Goal: Transaction & Acquisition: Obtain resource

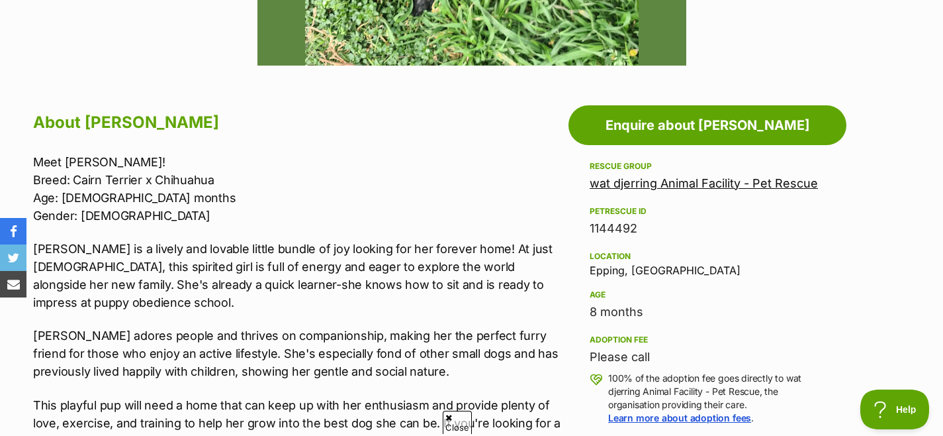
scroll to position [640, 0]
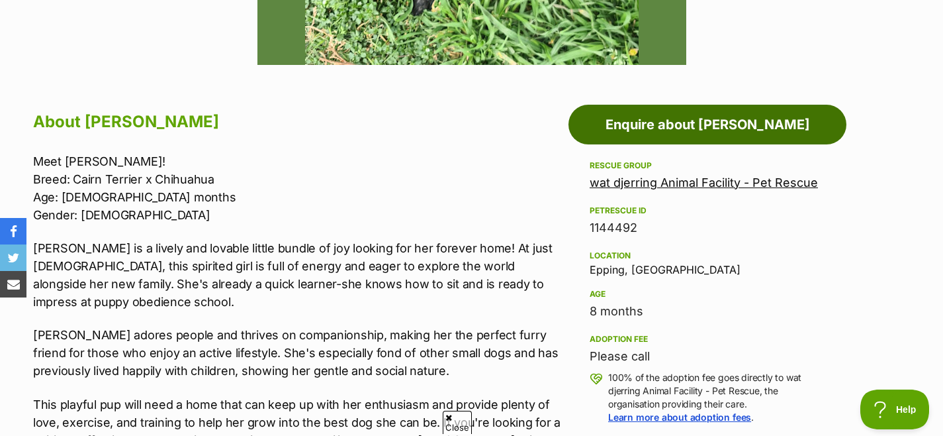
click at [744, 135] on link "Enquire about [PERSON_NAME]" at bounding box center [708, 125] width 278 height 40
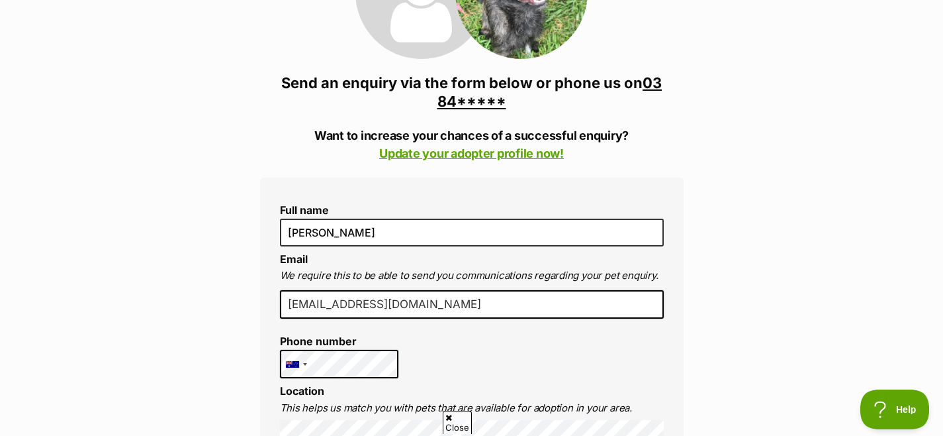
click at [482, 99] on link "03 84*****" at bounding box center [550, 92] width 225 height 36
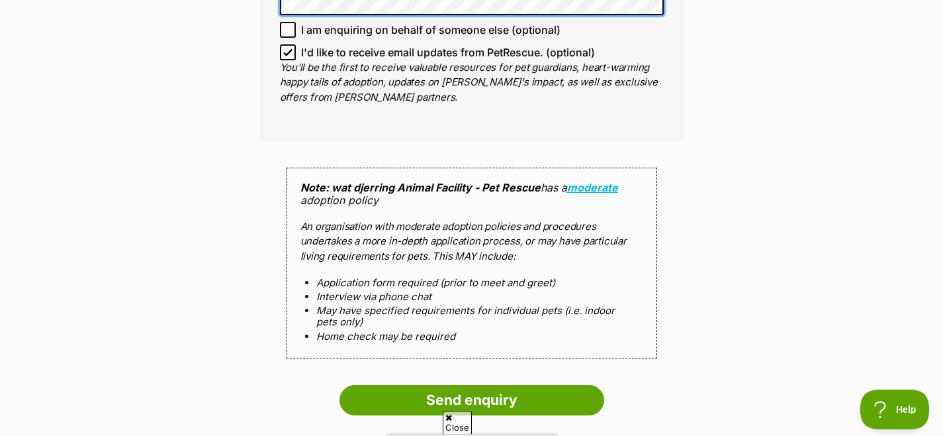
scroll to position [1317, 0]
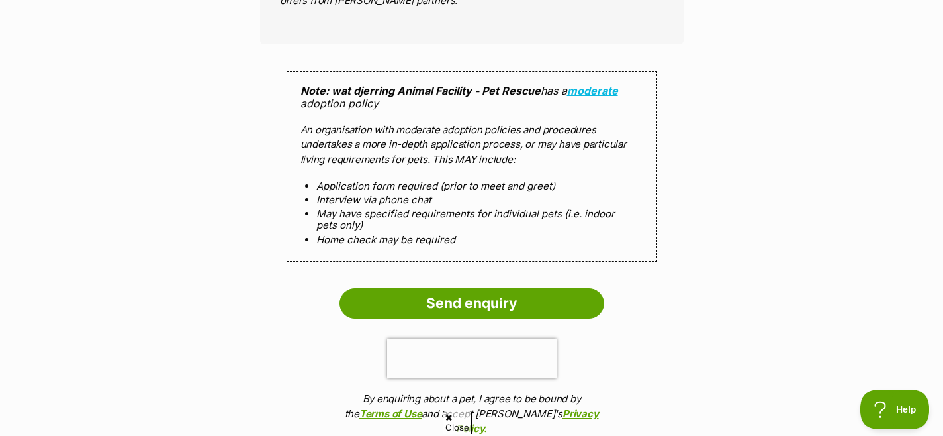
click at [376, 128] on p "An organisation with moderate adoption policies and procedures undertakes a mor…" at bounding box center [472, 144] width 343 height 45
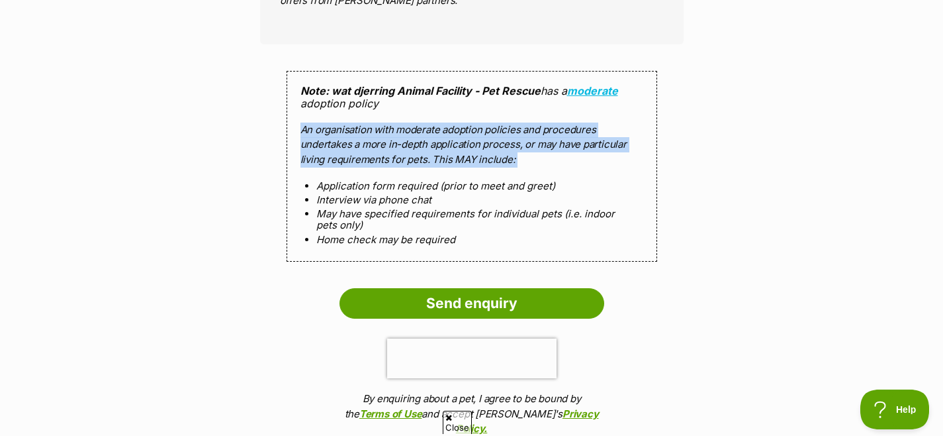
click at [376, 128] on p "An organisation with moderate adoption policies and procedures undertakes a mor…" at bounding box center [472, 144] width 343 height 45
click at [428, 126] on p "An organisation with moderate adoption policies and procedures undertakes a mor…" at bounding box center [472, 144] width 343 height 45
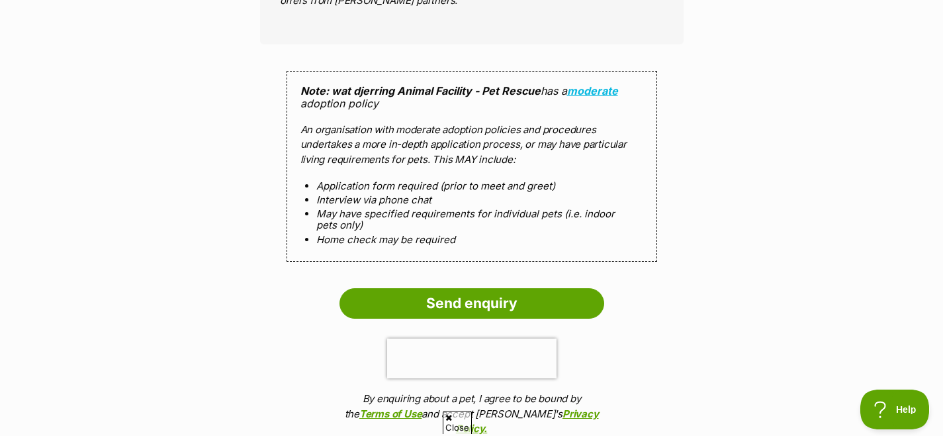
click at [397, 182] on ol "Application form required (prior to meet and greet) Interview via phone chat Ma…" at bounding box center [472, 212] width 343 height 65
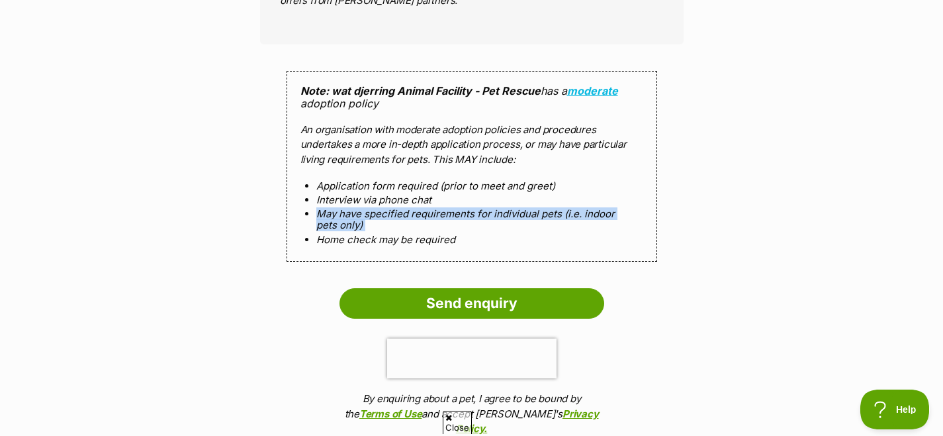
click at [397, 182] on ol "Application form required (prior to meet and greet) Interview via phone chat Ma…" at bounding box center [472, 212] width 343 height 65
click at [428, 183] on ol "Application form required (prior to meet and greet) Interview via phone chat Ma…" at bounding box center [472, 212] width 343 height 65
drag, startPoint x: 385, startPoint y: 156, endPoint x: 438, endPoint y: 208, distance: 74.9
click at [438, 208] on ol "Application form required (prior to meet and greet) Interview via phone chat Ma…" at bounding box center [472, 212] width 343 height 65
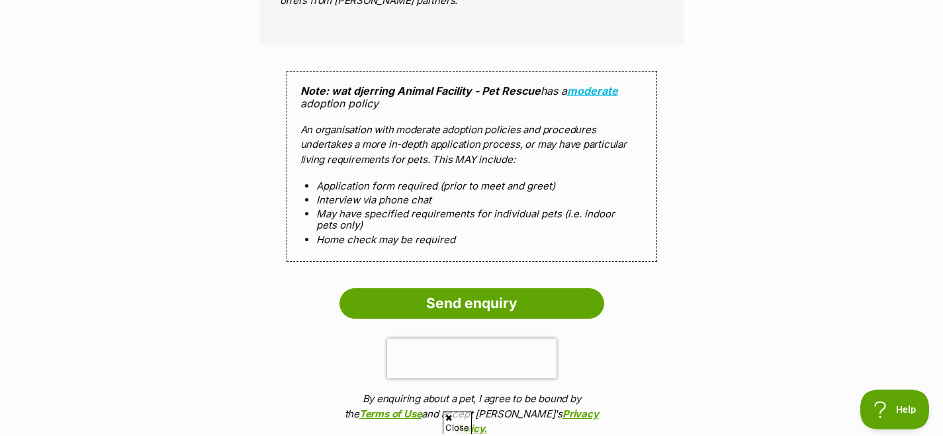
click at [408, 234] on li "Home check may be required" at bounding box center [471, 239] width 311 height 11
drag, startPoint x: 408, startPoint y: 212, endPoint x: 422, endPoint y: 212, distance: 13.9
click at [408, 234] on li "Home check may be required" at bounding box center [471, 239] width 311 height 11
drag, startPoint x: 422, startPoint y: 212, endPoint x: 400, endPoint y: 179, distance: 39.7
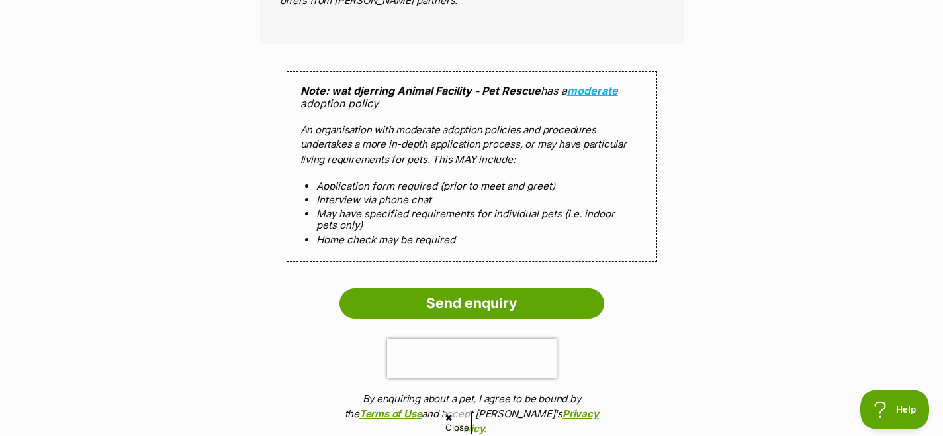
click at [422, 234] on li "Home check may be required" at bounding box center [471, 239] width 311 height 11
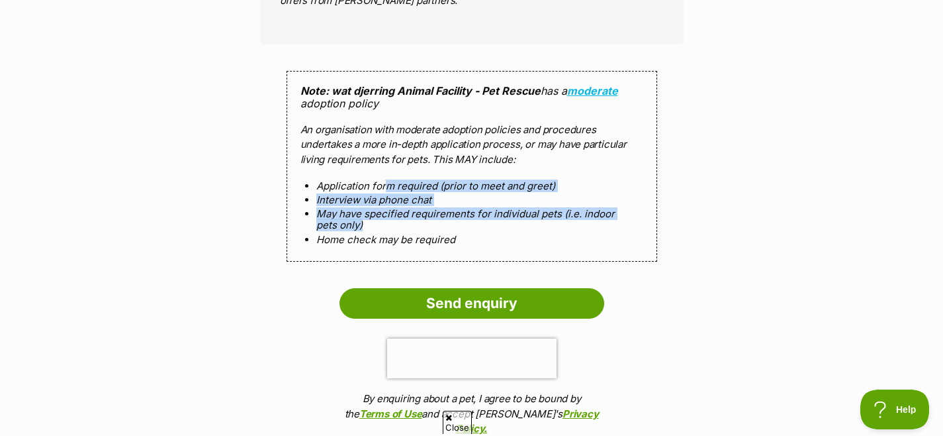
drag, startPoint x: 383, startPoint y: 159, endPoint x: 439, endPoint y: 205, distance: 72.0
click at [439, 205] on ol "Application form required (prior to meet and greet) Interview via phone chat Ma…" at bounding box center [472, 212] width 343 height 65
click at [424, 208] on li "May have specified requirements for individual pets (i.e. indoor pets only)" at bounding box center [471, 219] width 311 height 23
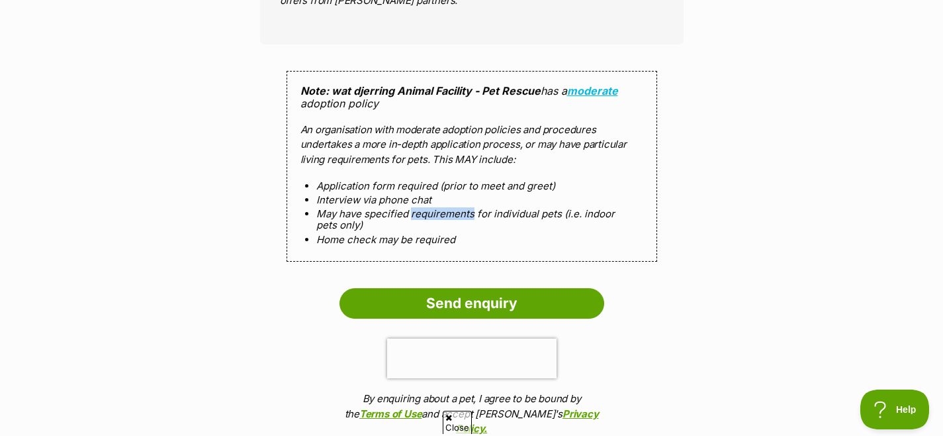
click at [424, 208] on li "May have specified requirements for individual pets (i.e. indoor pets only)" at bounding box center [471, 219] width 311 height 23
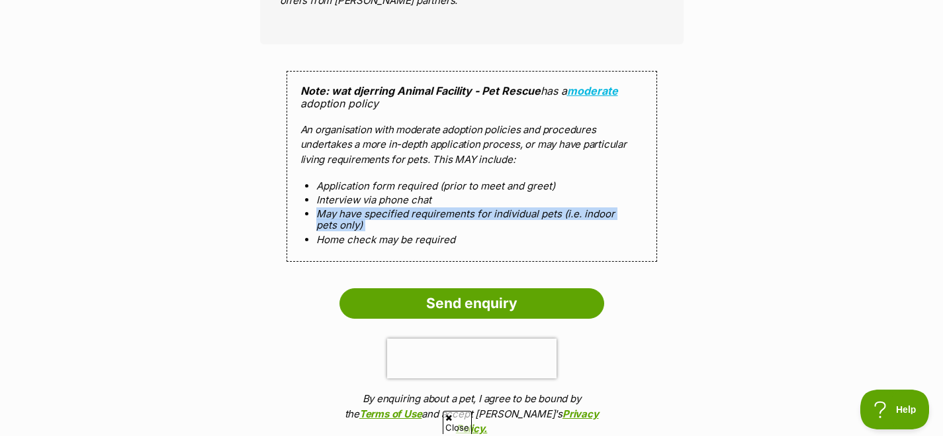
click at [424, 208] on li "May have specified requirements for individual pets (i.e. indoor pets only)" at bounding box center [471, 219] width 311 height 23
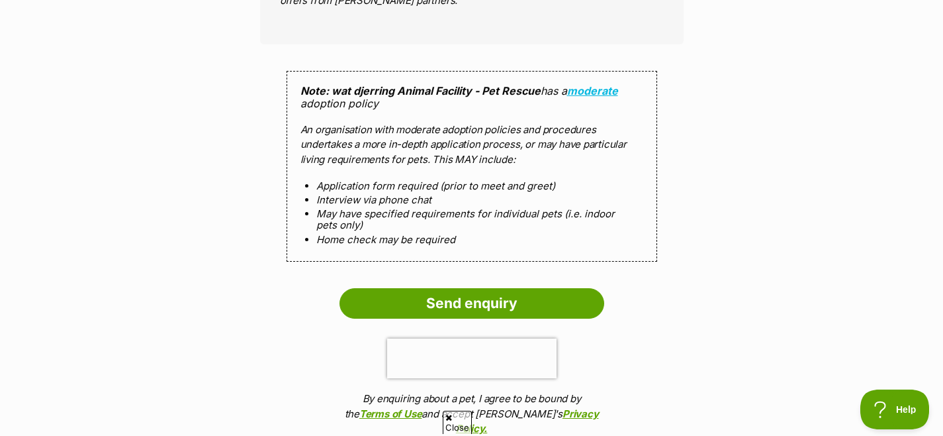
click at [440, 208] on li "May have specified requirements for individual pets (i.e. indoor pets only)" at bounding box center [471, 219] width 311 height 23
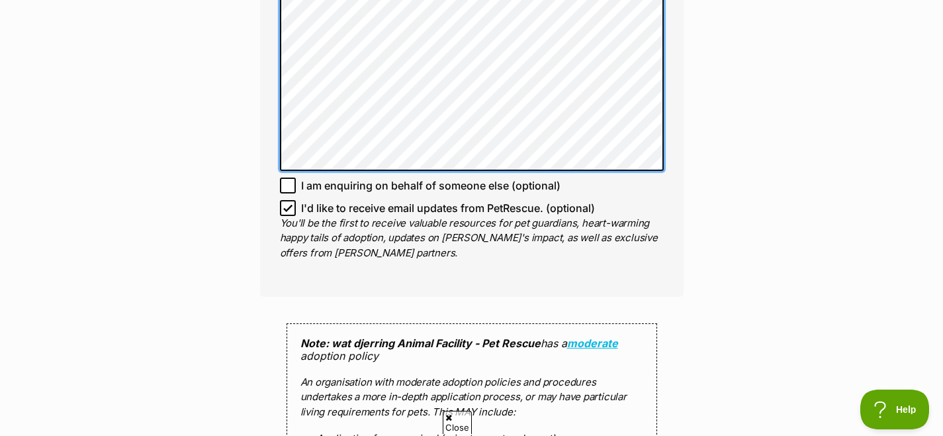
scroll to position [1322, 0]
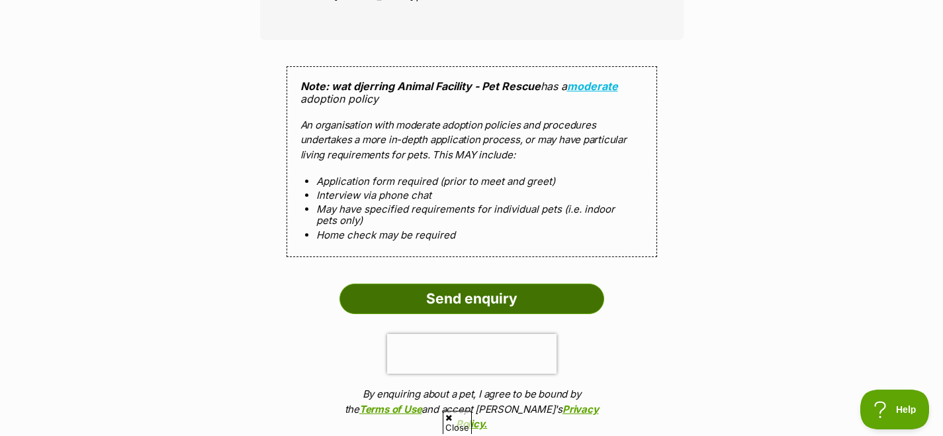
click at [466, 283] on input "Send enquiry" at bounding box center [472, 298] width 265 height 30
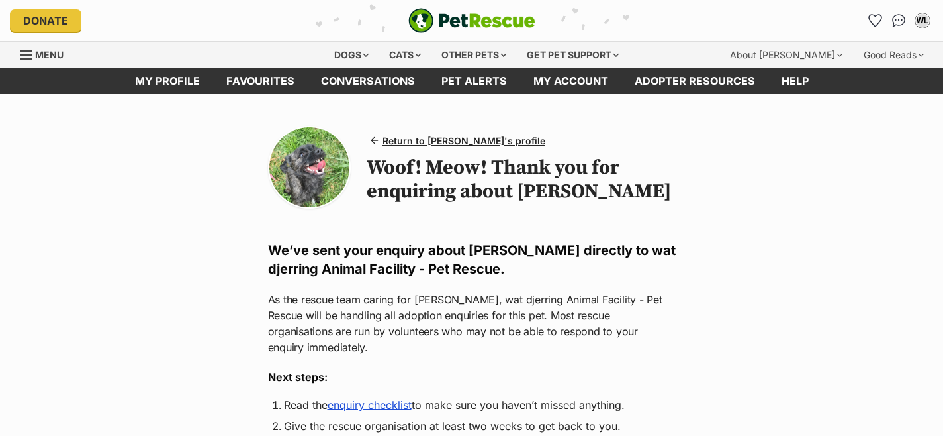
click at [490, 187] on h1 "Woof! Meow! Thank you for enquiring about Saoirse" at bounding box center [521, 180] width 309 height 48
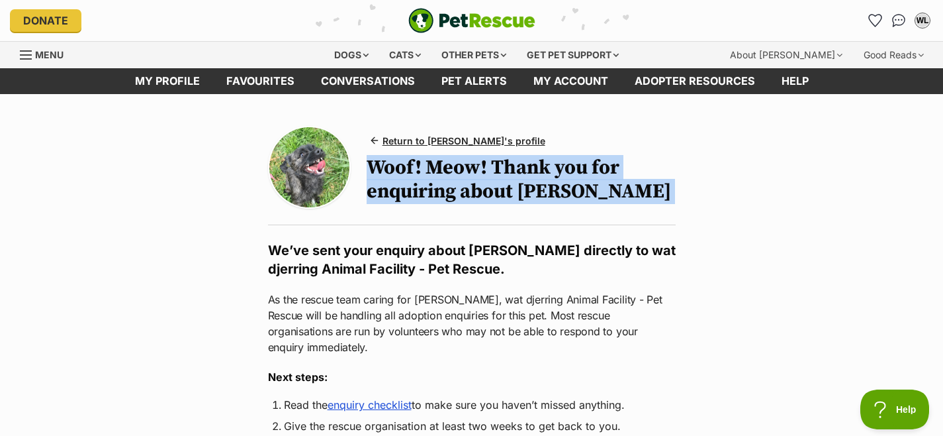
click at [490, 187] on h1 "Woof! Meow! Thank you for enquiring about Saoirse" at bounding box center [521, 180] width 309 height 48
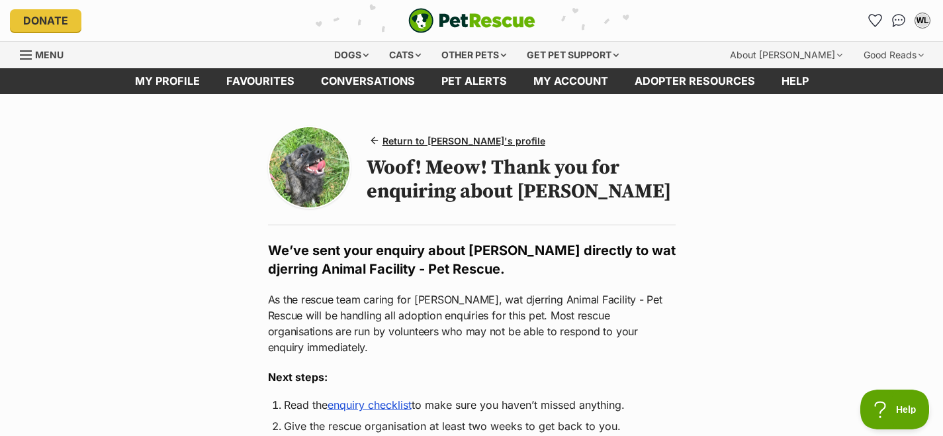
click at [514, 187] on h1 "Woof! Meow! Thank you for enquiring about Saoirse" at bounding box center [521, 180] width 309 height 48
click at [416, 319] on p "As the rescue team caring for Saoirse, wat djerring Animal Facility - Pet Rescu…" at bounding box center [472, 323] width 408 height 64
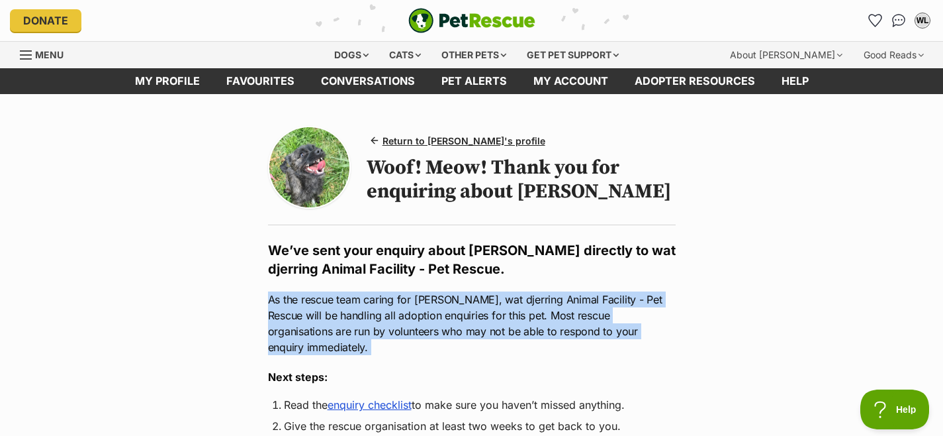
click at [416, 319] on p "As the rescue team caring for Saoirse, wat djerring Animal Facility - Pet Rescu…" at bounding box center [472, 323] width 408 height 64
click at [471, 317] on p "As the rescue team caring for Saoirse, wat djerring Animal Facility - Pet Rescu…" at bounding box center [472, 323] width 408 height 64
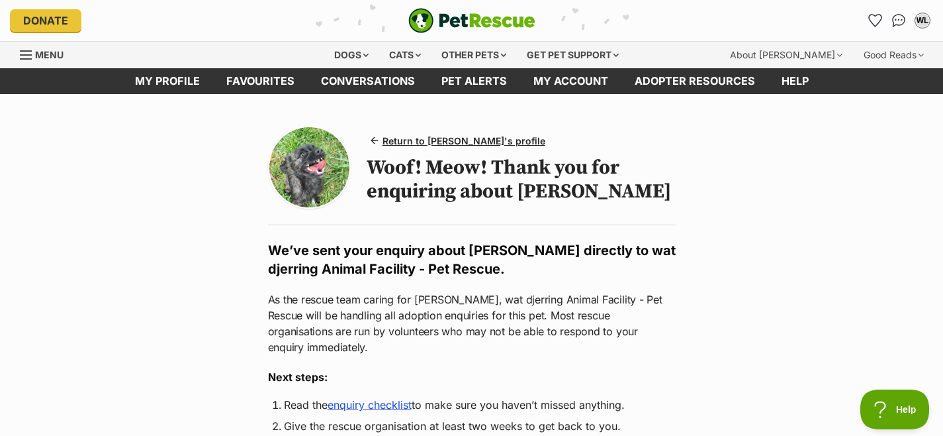
scroll to position [275, 0]
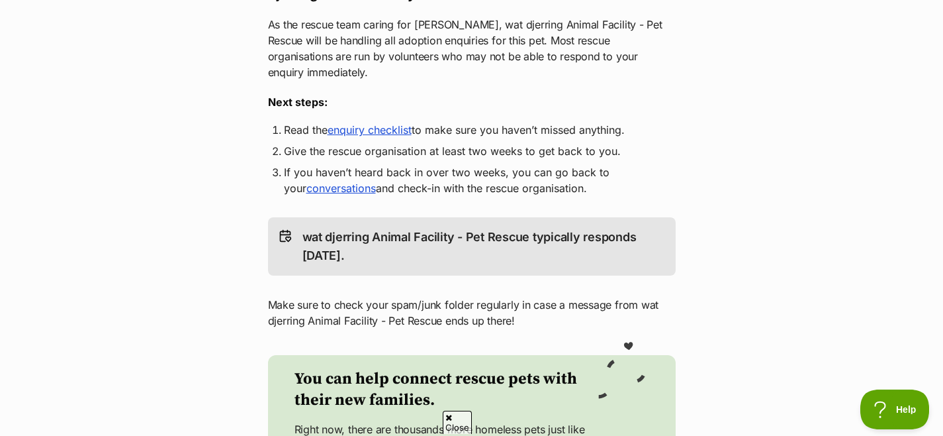
click at [365, 123] on link "enquiry checklist" at bounding box center [370, 129] width 84 height 13
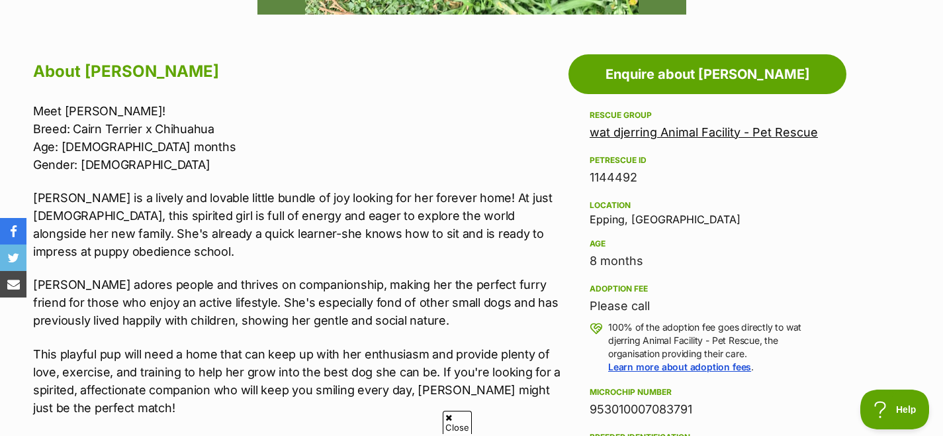
scroll to position [694, 0]
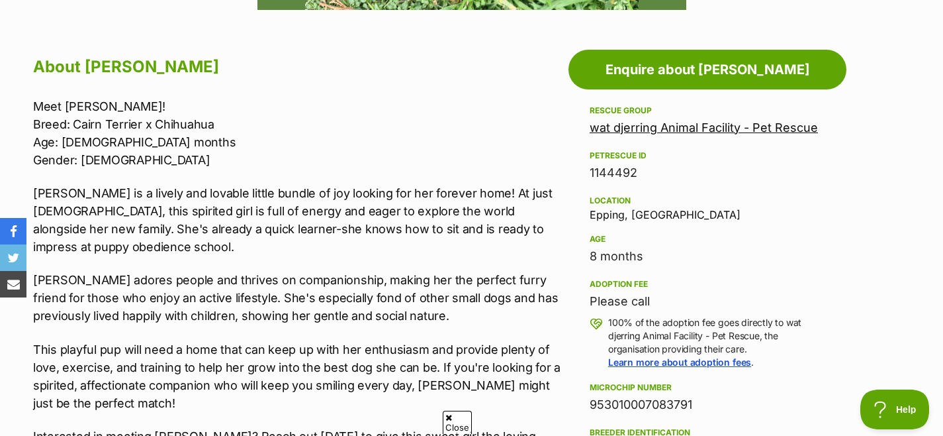
click at [346, 234] on p "[PERSON_NAME] is a lively and lovable little bundle of joy looking for her fore…" at bounding box center [297, 220] width 529 height 72
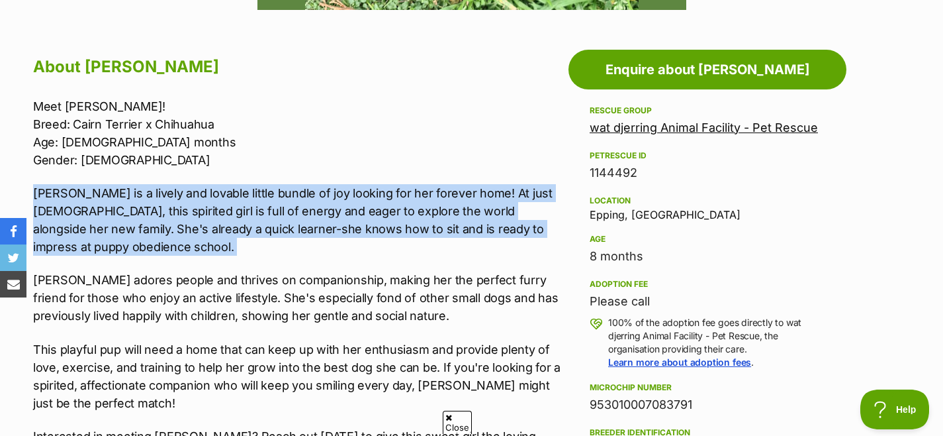
click at [346, 234] on p "[PERSON_NAME] is a lively and lovable little bundle of joy looking for her fore…" at bounding box center [297, 220] width 529 height 72
click at [366, 232] on p "[PERSON_NAME] is a lively and lovable little bundle of joy looking for her fore…" at bounding box center [297, 220] width 529 height 72
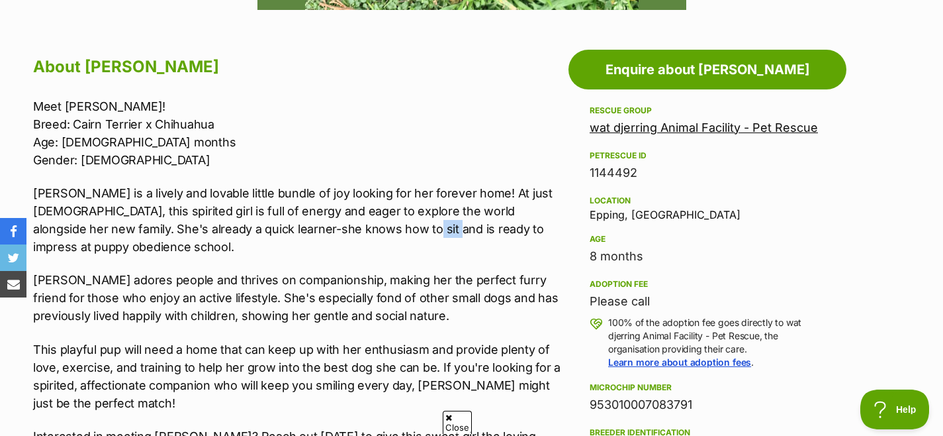
click at [366, 232] on p "[PERSON_NAME] is a lively and lovable little bundle of joy looking for her fore…" at bounding box center [297, 220] width 529 height 72
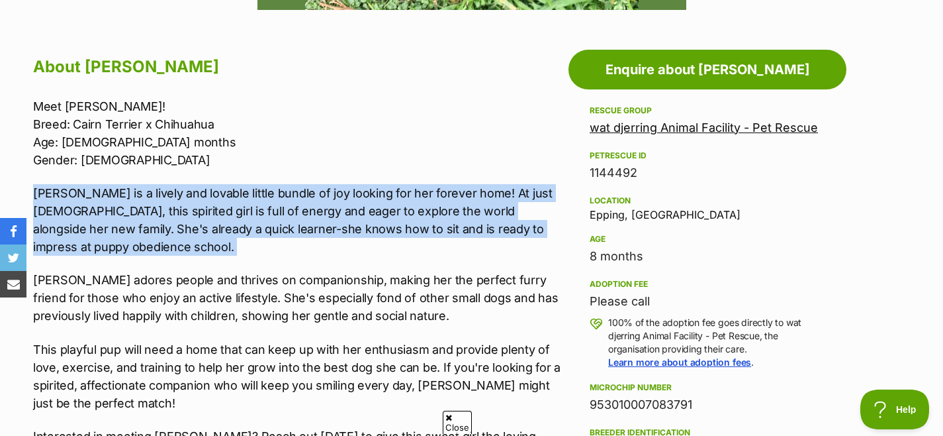
click at [366, 232] on p "[PERSON_NAME] is a lively and lovable little bundle of joy looking for her fore…" at bounding box center [297, 220] width 529 height 72
click at [332, 267] on div "Meet Saoirse! Breed: Cairn Terrier x Chihuahua Age: 8 months Gender: Female Sao…" at bounding box center [297, 280] width 529 height 366
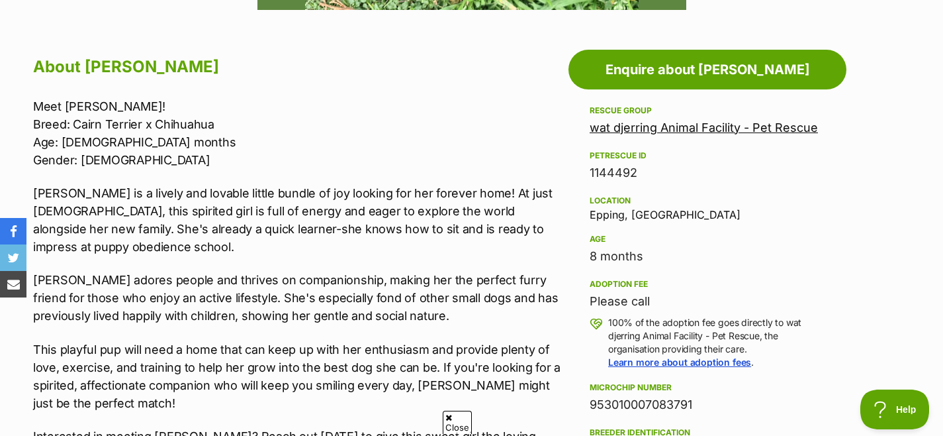
click at [331, 294] on p "[PERSON_NAME] adores people and thrives on companionship, making her the perfec…" at bounding box center [297, 298] width 529 height 54
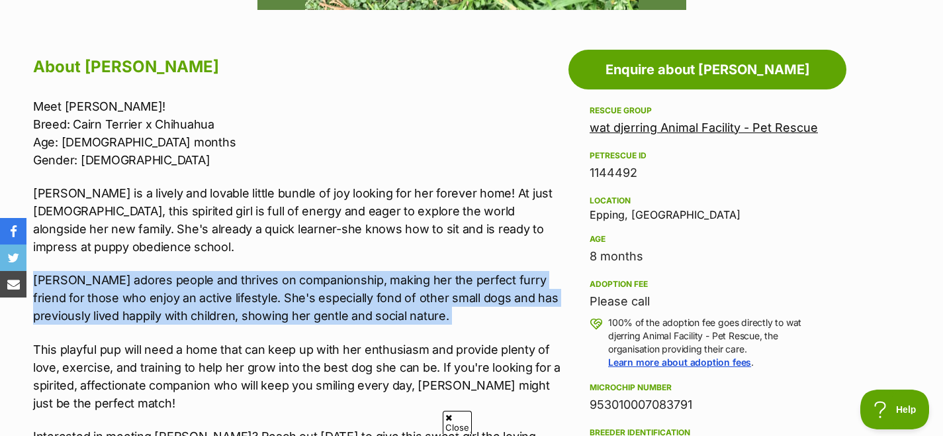
click at [331, 294] on p "[PERSON_NAME] adores people and thrives on companionship, making her the perfec…" at bounding box center [297, 298] width 529 height 54
click at [384, 292] on p "Saoirse adores people and thrives on companionship, making her the perfect furr…" at bounding box center [297, 298] width 529 height 54
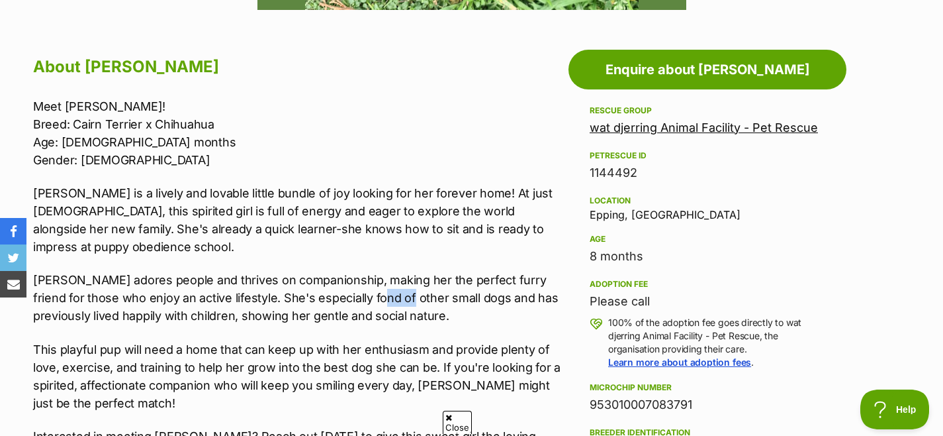
click at [384, 292] on p "Saoirse adores people and thrives on companionship, making her the perfect furr…" at bounding box center [297, 298] width 529 height 54
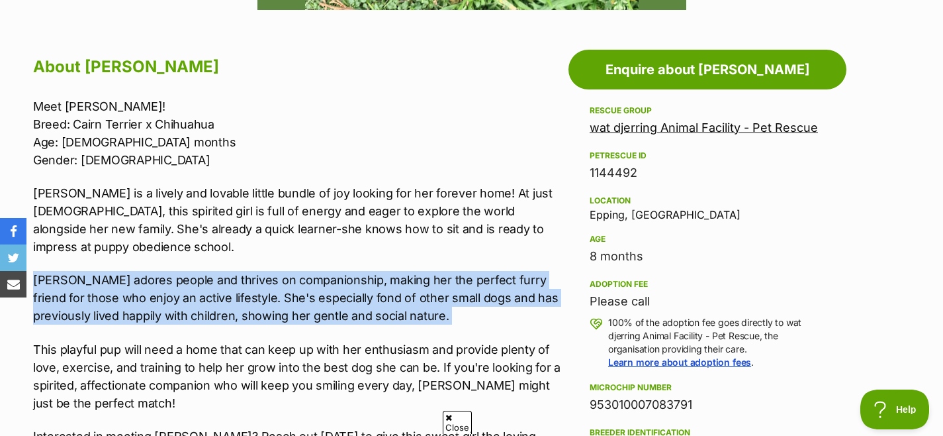
click at [384, 292] on p "Saoirse adores people and thrives on companionship, making her the perfect furr…" at bounding box center [297, 298] width 529 height 54
click at [393, 299] on p "Saoirse adores people and thrives on companionship, making her the perfect furr…" at bounding box center [297, 298] width 529 height 54
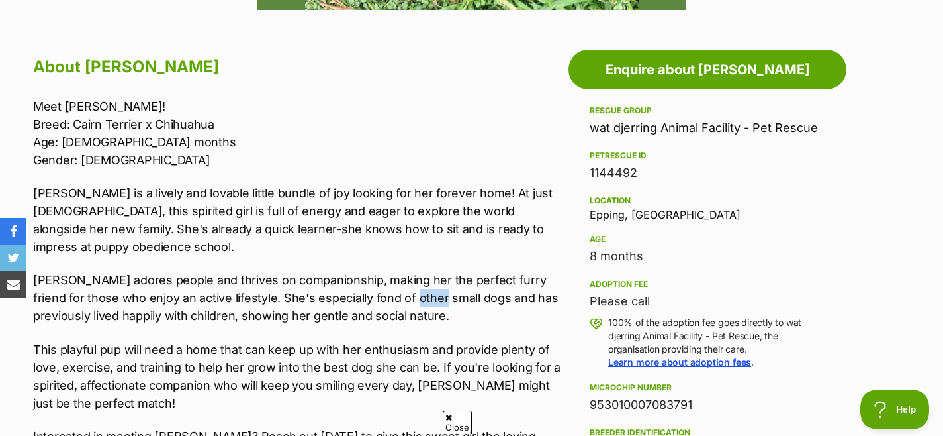
click at [393, 299] on p "Saoirse adores people and thrives on companionship, making her the perfect furr…" at bounding box center [297, 298] width 529 height 54
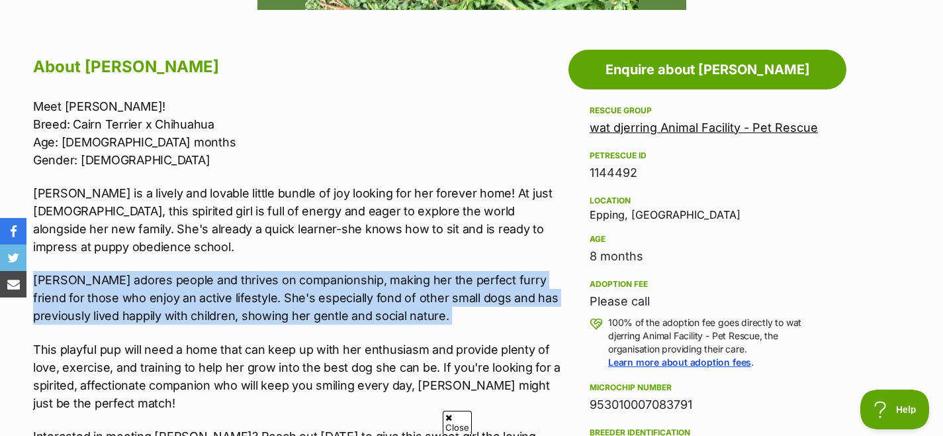
click at [393, 299] on p "Saoirse adores people and thrives on companionship, making her the perfect furr…" at bounding box center [297, 298] width 529 height 54
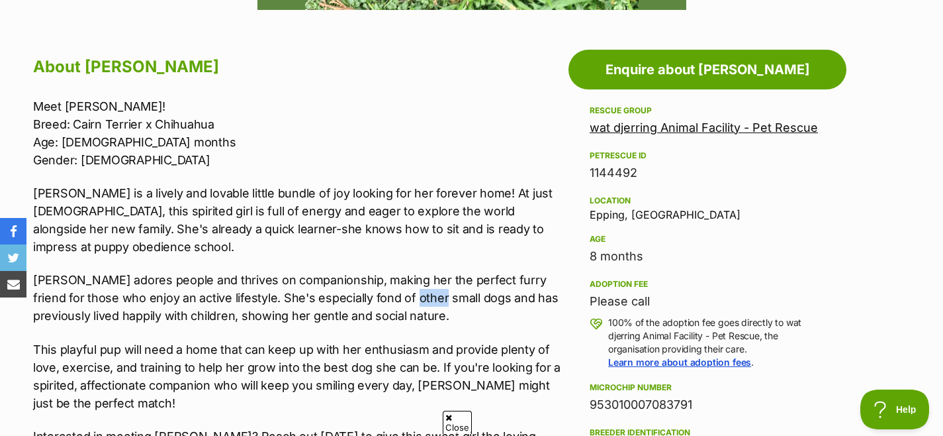
click at [393, 299] on p "Saoirse adores people and thrives on companionship, making her the perfect furr…" at bounding box center [297, 298] width 529 height 54
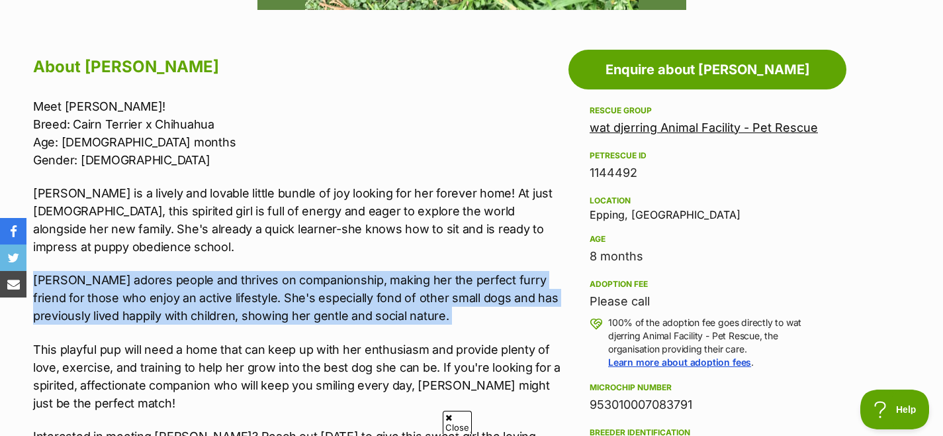
click at [393, 299] on p "Saoirse adores people and thrives on companionship, making her the perfect furr…" at bounding box center [297, 298] width 529 height 54
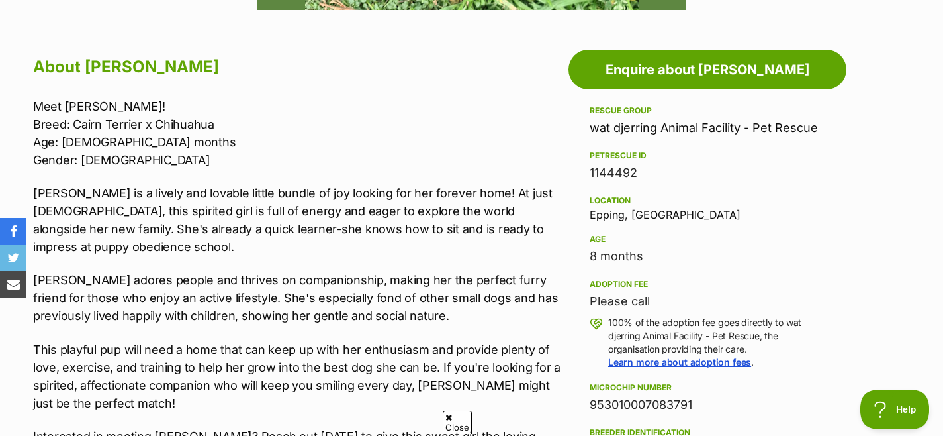
click at [316, 358] on p "This playful pup will need a home that can keep up with her enthusiasm and prov…" at bounding box center [297, 376] width 529 height 72
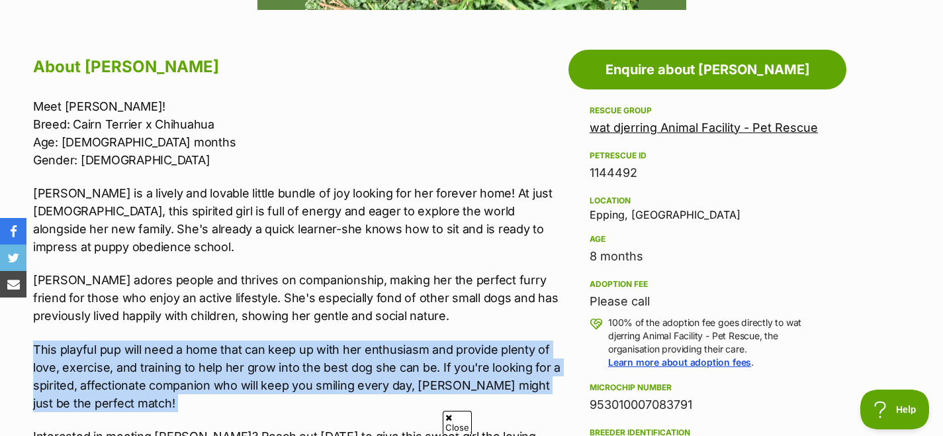
click at [316, 358] on p "This playful pup will need a home that can keep up with her enthusiasm and prov…" at bounding box center [297, 376] width 529 height 72
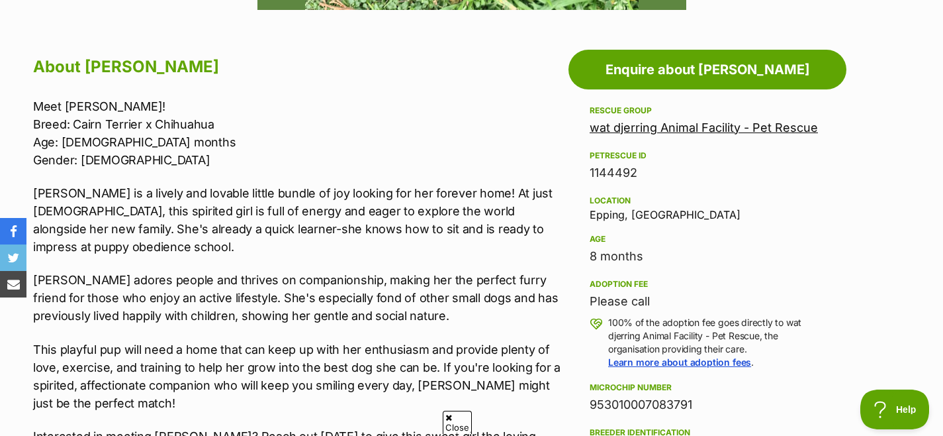
click at [334, 359] on p "This playful pup will need a home that can keep up with her enthusiasm and prov…" at bounding box center [297, 376] width 529 height 72
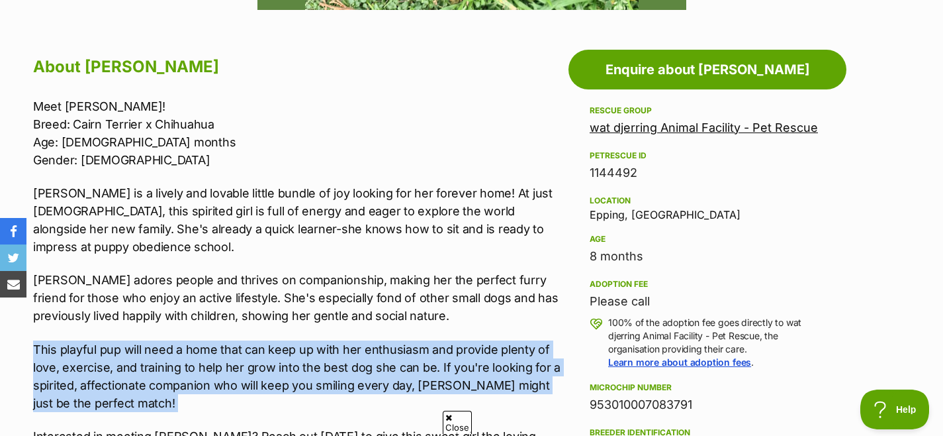
click at [334, 359] on p "This playful pup will need a home that can keep up with her enthusiasm and prov…" at bounding box center [297, 376] width 529 height 72
click at [361, 356] on p "This playful pup will need a home that can keep up with her enthusiasm and prov…" at bounding box center [297, 376] width 529 height 72
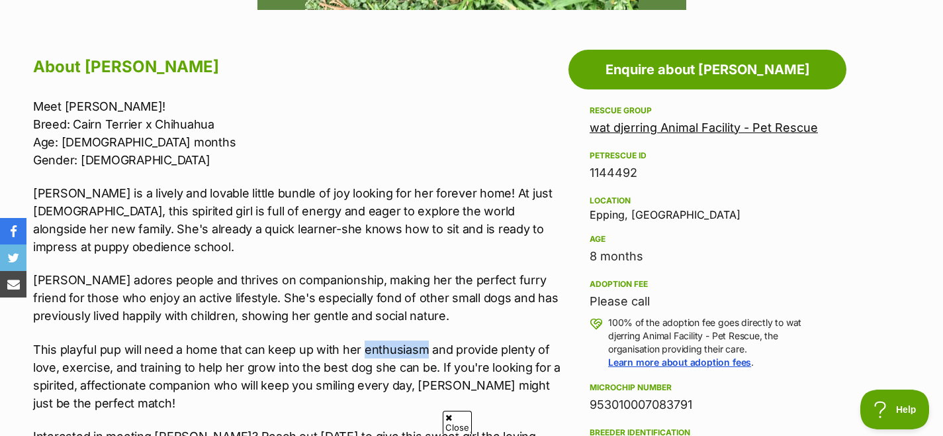
click at [361, 356] on p "This playful pup will need a home that can keep up with her enthusiasm and prov…" at bounding box center [297, 376] width 529 height 72
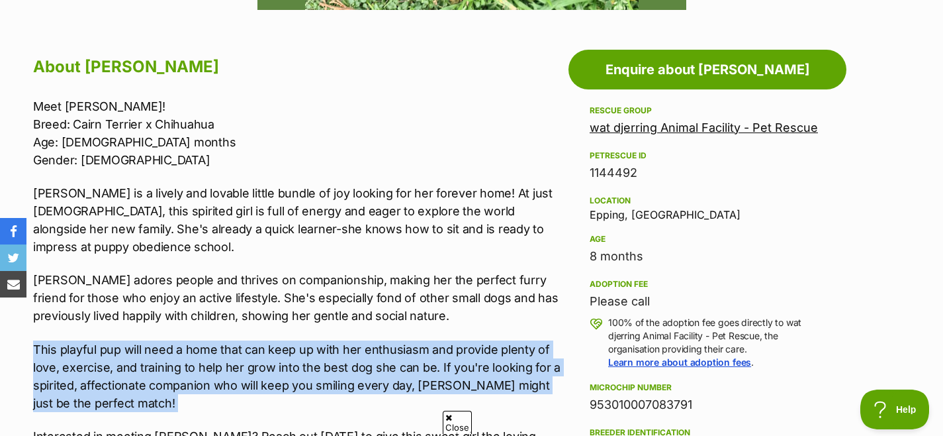
click at [361, 356] on p "This playful pup will need a home that can keep up with her enthusiasm and prov…" at bounding box center [297, 376] width 529 height 72
click at [332, 362] on p "This playful pup will need a home that can keep up with her enthusiasm and prov…" at bounding box center [297, 376] width 529 height 72
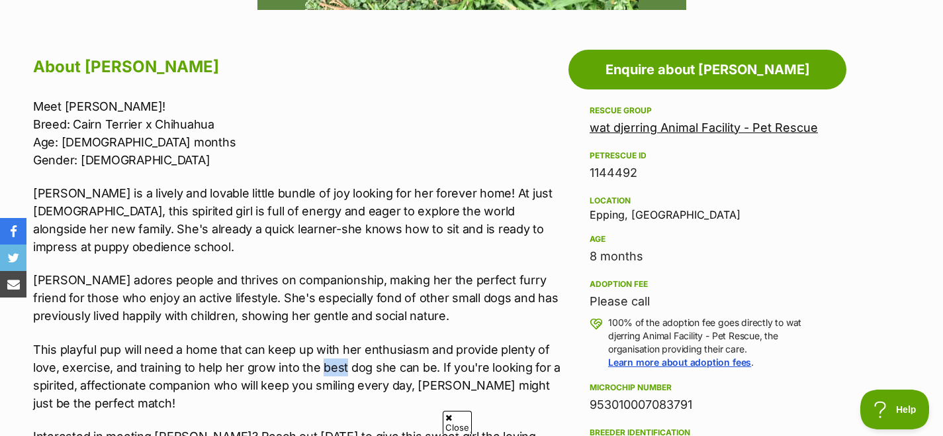
click at [332, 362] on p "This playful pup will need a home that can keep up with her enthusiasm and prov…" at bounding box center [297, 376] width 529 height 72
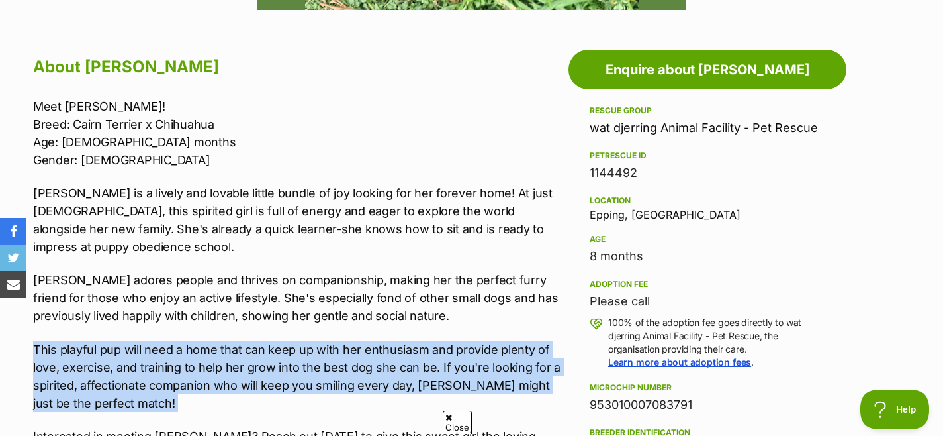
click at [332, 363] on p "This playful pup will need a home that can keep up with her enthusiasm and prov…" at bounding box center [297, 376] width 529 height 72
click at [350, 361] on p "This playful pup will need a home that can keep up with her enthusiasm and prov…" at bounding box center [297, 376] width 529 height 72
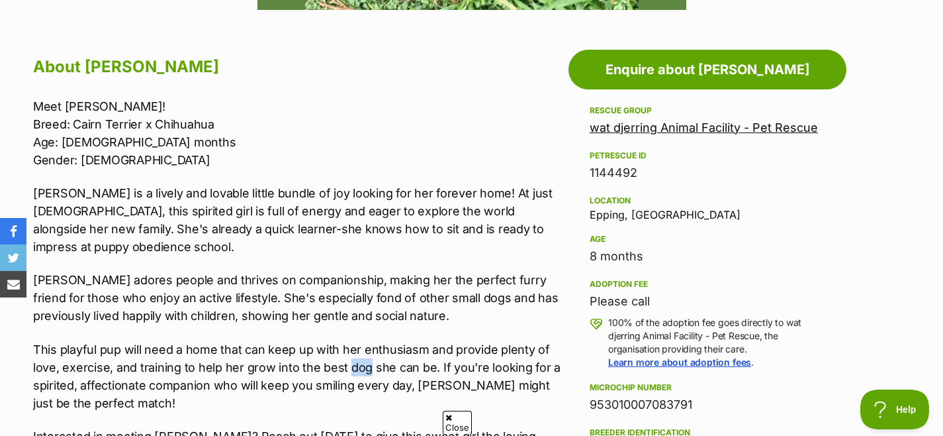
click at [350, 361] on p "This playful pup will need a home that can keep up with her enthusiasm and prov…" at bounding box center [297, 376] width 529 height 72
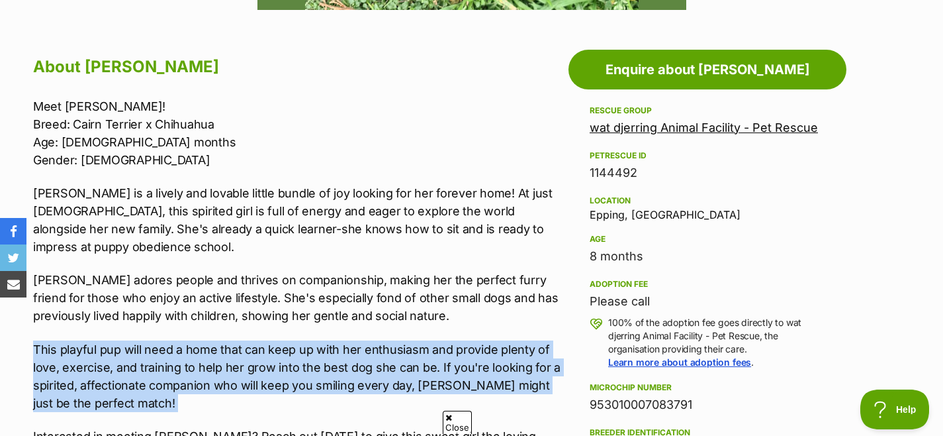
click at [350, 361] on p "This playful pup will need a home that can keep up with her enthusiasm and prov…" at bounding box center [297, 376] width 529 height 72
click at [375, 359] on p "This playful pup will need a home that can keep up with her enthusiasm and prov…" at bounding box center [297, 376] width 529 height 72
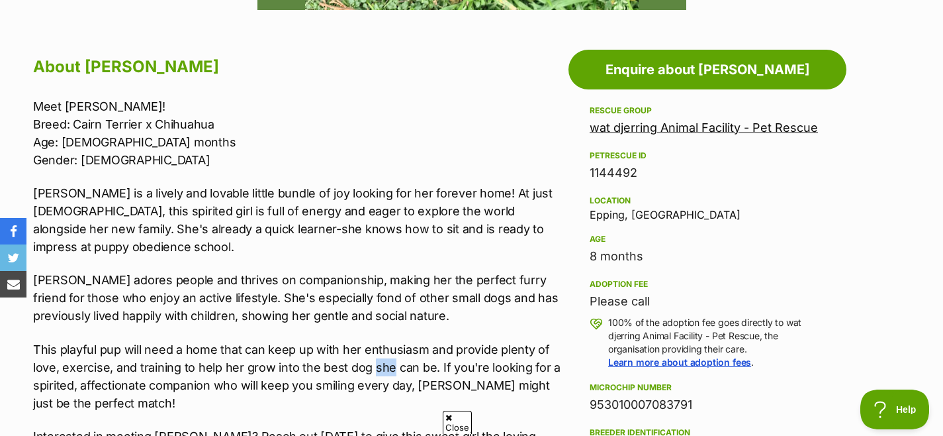
click at [375, 359] on p "This playful pup will need a home that can keep up with her enthusiasm and prov…" at bounding box center [297, 376] width 529 height 72
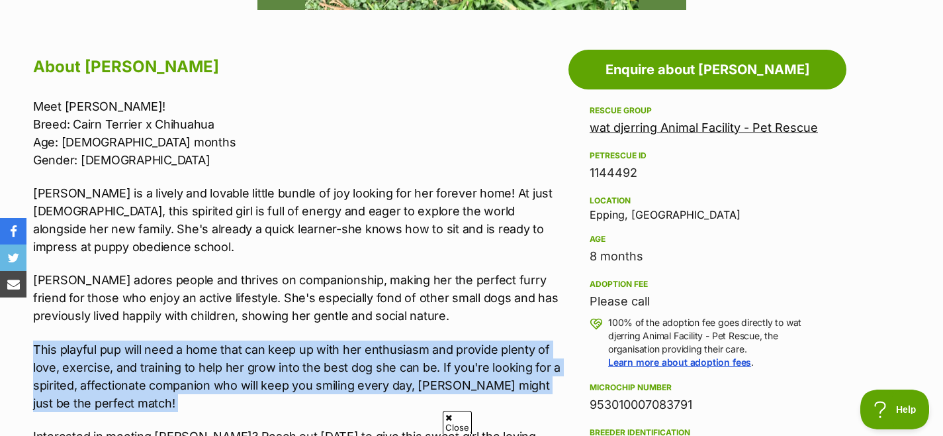
click at [375, 359] on p "This playful pup will need a home that can keep up with her enthusiasm and prov…" at bounding box center [297, 376] width 529 height 72
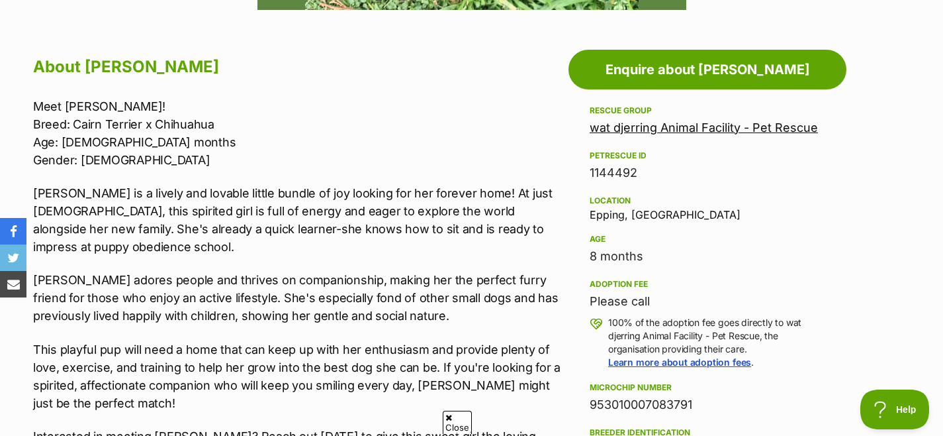
click at [331, 369] on p "This playful pup will need a home that can keep up with her enthusiasm and prov…" at bounding box center [297, 376] width 529 height 72
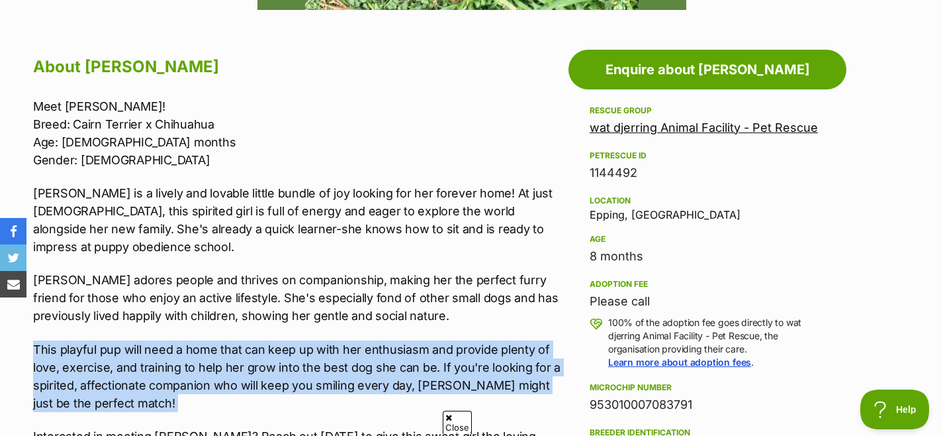
click at [331, 369] on p "This playful pup will need a home that can keep up with her enthusiasm and prov…" at bounding box center [297, 376] width 529 height 72
click at [350, 365] on p "This playful pup will need a home that can keep up with her enthusiasm and prov…" at bounding box center [297, 376] width 529 height 72
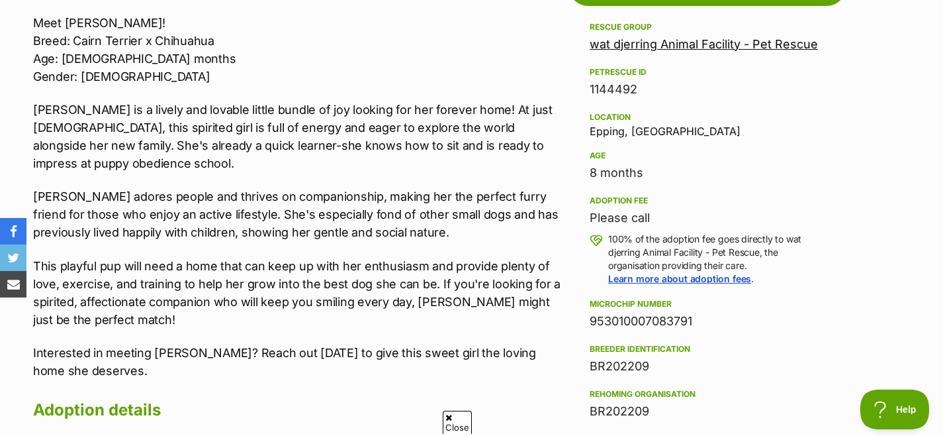
scroll to position [812, 0]
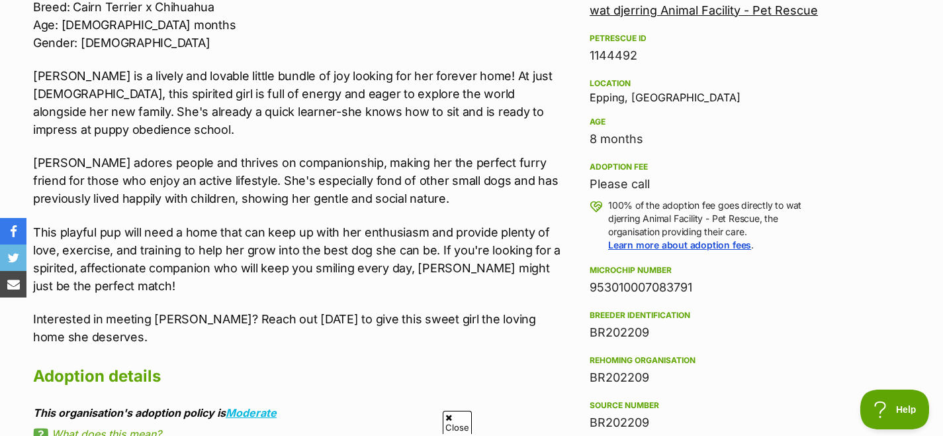
click at [320, 323] on p "Interested in meeting [PERSON_NAME]? Reach out [DATE] to give this sweet girl t…" at bounding box center [297, 328] width 529 height 36
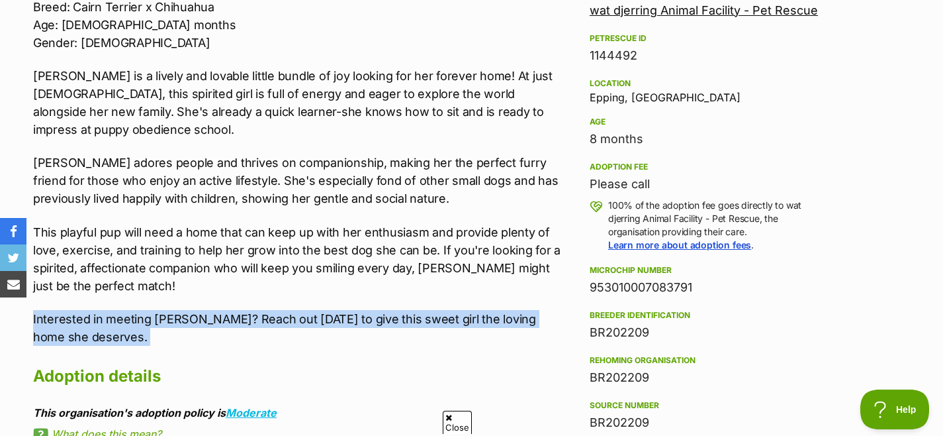
click at [320, 323] on p "Interested in meeting [PERSON_NAME]? Reach out [DATE] to give this sweet girl t…" at bounding box center [297, 328] width 529 height 36
click at [346, 325] on p "Interested in meeting [PERSON_NAME]? Reach out [DATE] to give this sweet girl t…" at bounding box center [297, 328] width 529 height 36
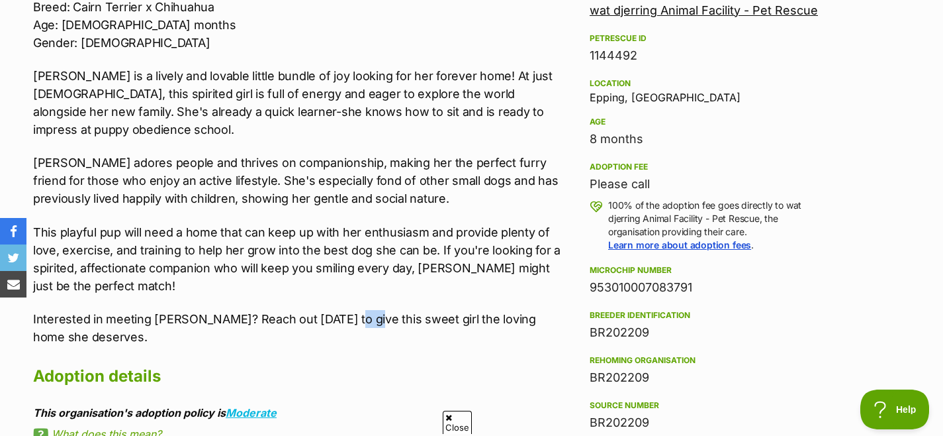
click at [346, 325] on p "Interested in meeting [PERSON_NAME]? Reach out [DATE] to give this sweet girl t…" at bounding box center [297, 328] width 529 height 36
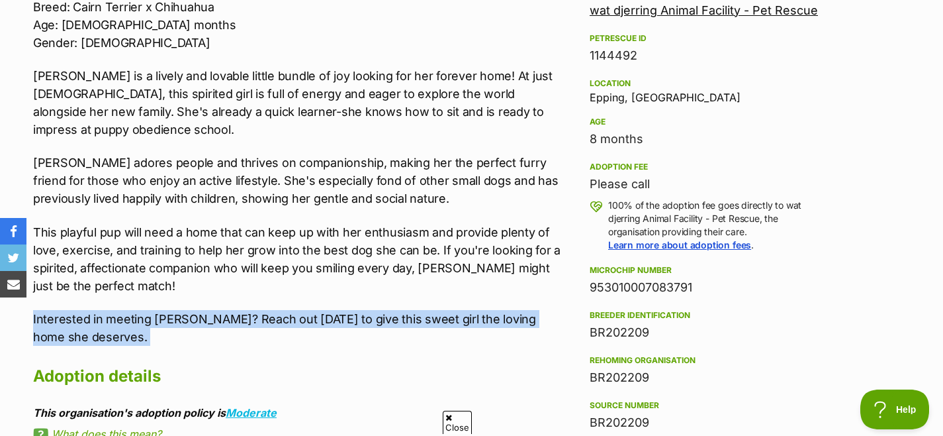
click at [346, 325] on p "Interested in meeting [PERSON_NAME]? Reach out [DATE] to give this sweet girl t…" at bounding box center [297, 328] width 529 height 36
click at [409, 322] on p "Interested in meeting [PERSON_NAME]? Reach out [DATE] to give this sweet girl t…" at bounding box center [297, 328] width 529 height 36
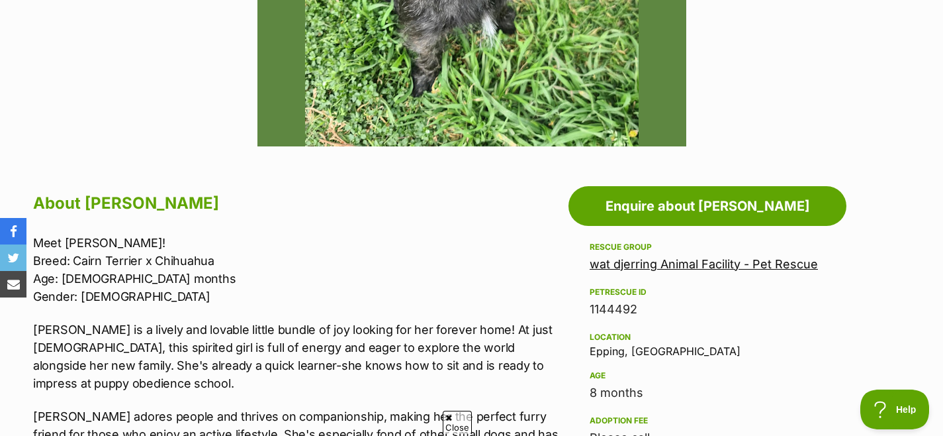
scroll to position [561, 0]
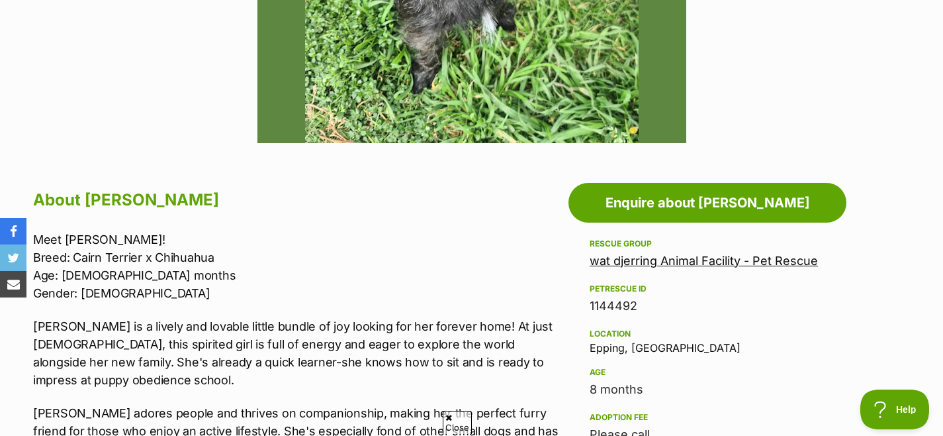
click at [675, 262] on link "wat djerring Animal Facility - Pet Rescue" at bounding box center [704, 261] width 228 height 14
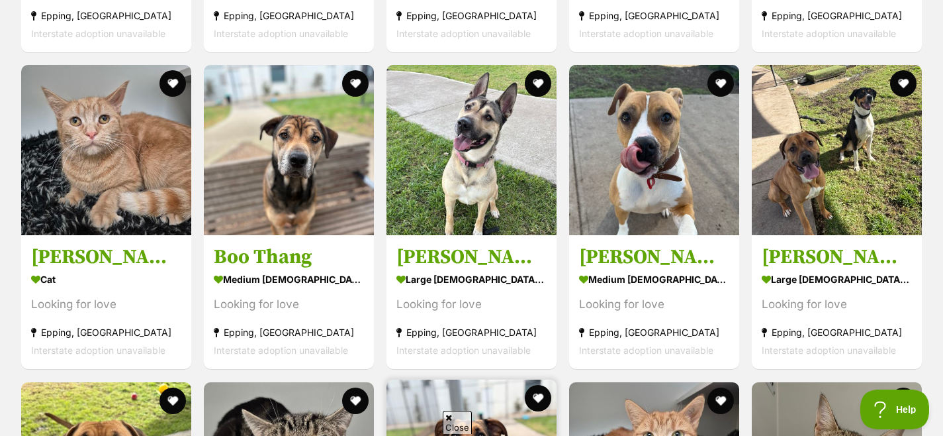
scroll to position [4378, 0]
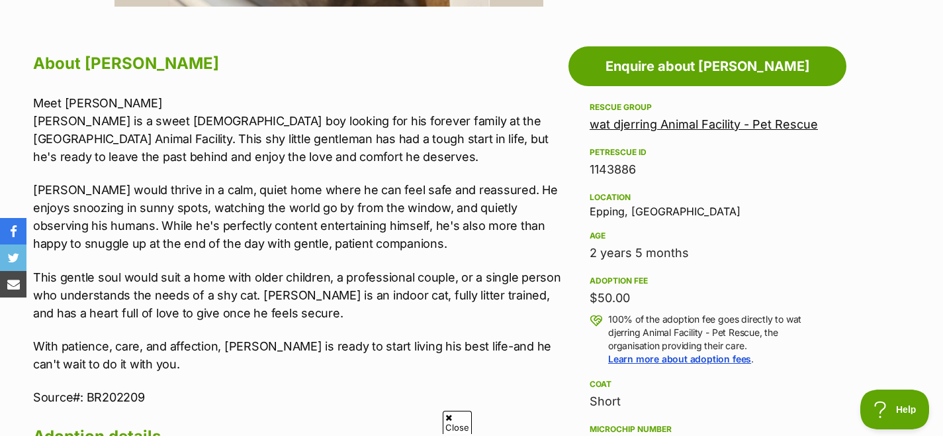
scroll to position [710, 0]
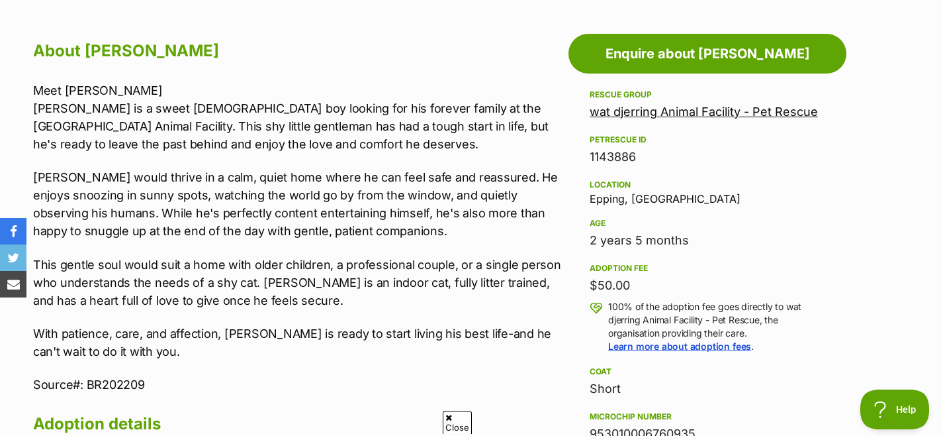
click at [352, 187] on p "Stilton would thrive in a calm, quiet home where he can feel safe and reassured…" at bounding box center [297, 204] width 529 height 72
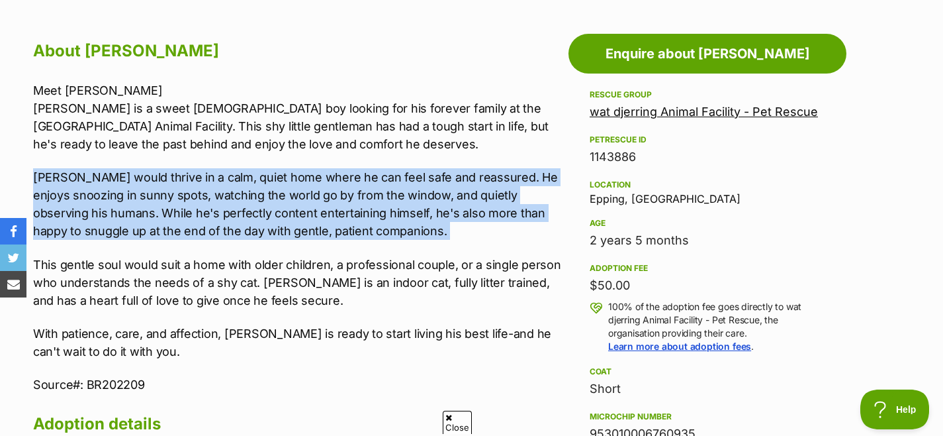
drag, startPoint x: 352, startPoint y: 187, endPoint x: 387, endPoint y: 202, distance: 38.3
click at [352, 187] on p "Stilton would thrive in a calm, quiet home where he can feel safe and reassured…" at bounding box center [297, 204] width 529 height 72
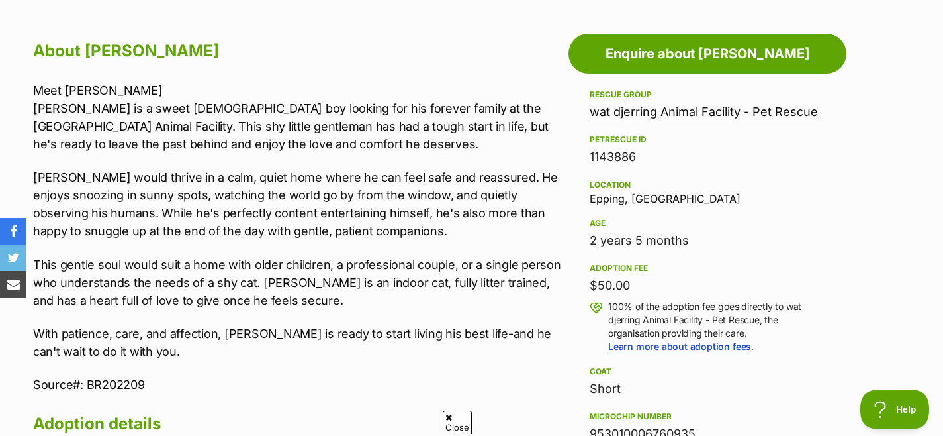
click at [389, 205] on p "Stilton would thrive in a calm, quiet home where he can feel safe and reassured…" at bounding box center [297, 204] width 529 height 72
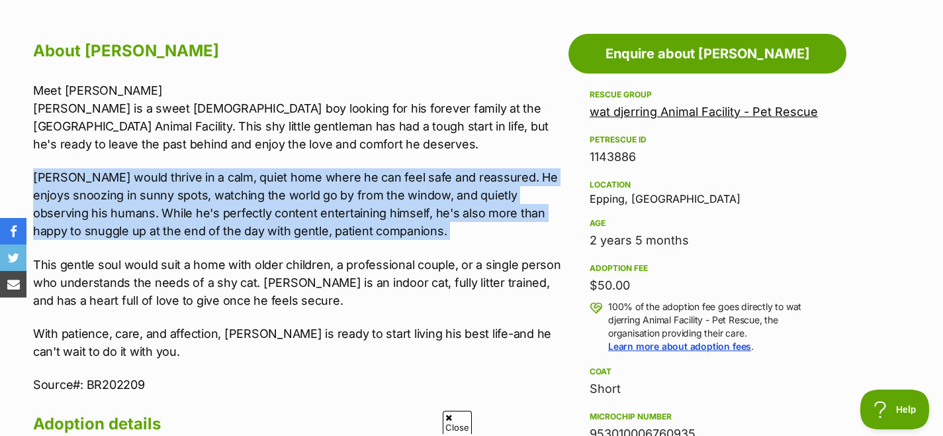
click at [389, 205] on p "Stilton would thrive in a calm, quiet home where he can feel safe and reassured…" at bounding box center [297, 204] width 529 height 72
click at [357, 213] on p "Stilton would thrive in a calm, quiet home where he can feel safe and reassured…" at bounding box center [297, 204] width 529 height 72
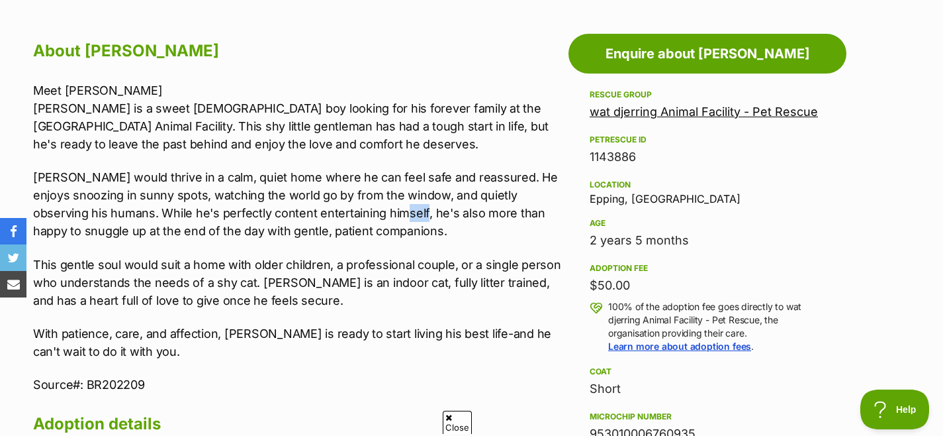
click at [357, 213] on p "Stilton would thrive in a calm, quiet home where he can feel safe and reassured…" at bounding box center [297, 204] width 529 height 72
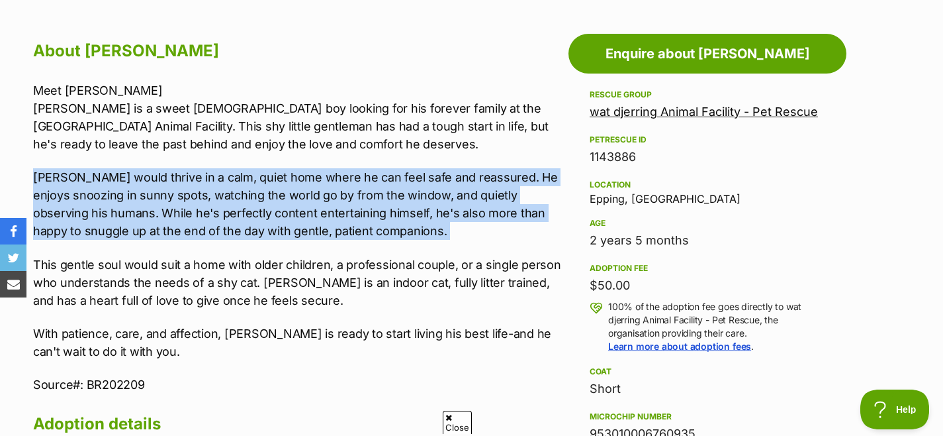
click at [357, 213] on p "Stilton would thrive in a calm, quiet home where he can feel safe and reassured…" at bounding box center [297, 204] width 529 height 72
click at [354, 215] on p "Stilton would thrive in a calm, quiet home where he can feel safe and reassured…" at bounding box center [297, 204] width 529 height 72
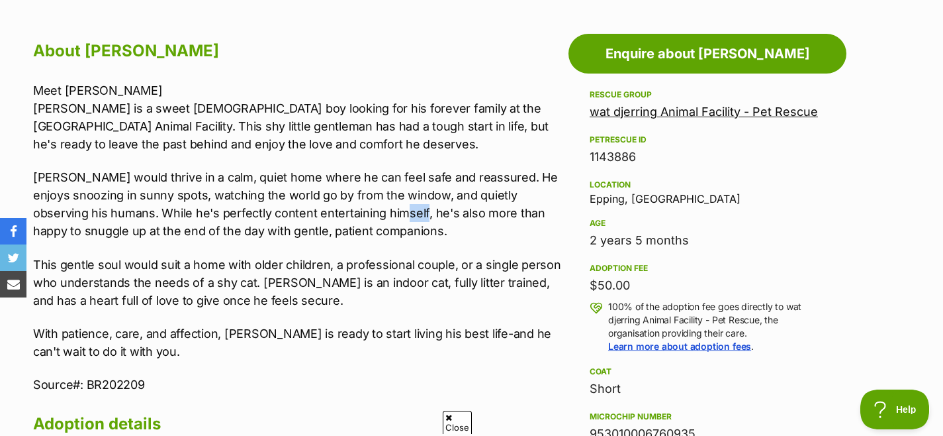
click at [354, 215] on p "Stilton would thrive in a calm, quiet home where he can feel safe and reassured…" at bounding box center [297, 204] width 529 height 72
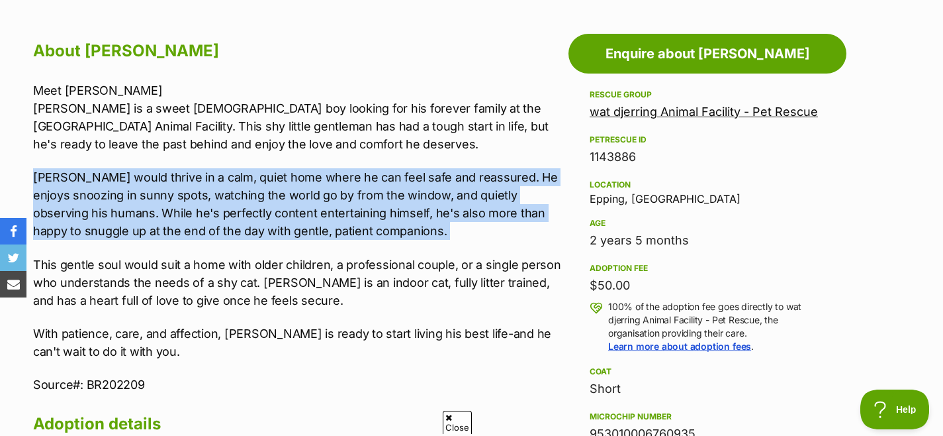
drag, startPoint x: 354, startPoint y: 215, endPoint x: 371, endPoint y: 215, distance: 17.2
click at [354, 215] on p "Stilton would thrive in a calm, quiet home where he can feel safe and reassured…" at bounding box center [297, 204] width 529 height 72
click at [372, 215] on p "Stilton would thrive in a calm, quiet home where he can feel safe and reassured…" at bounding box center [297, 204] width 529 height 72
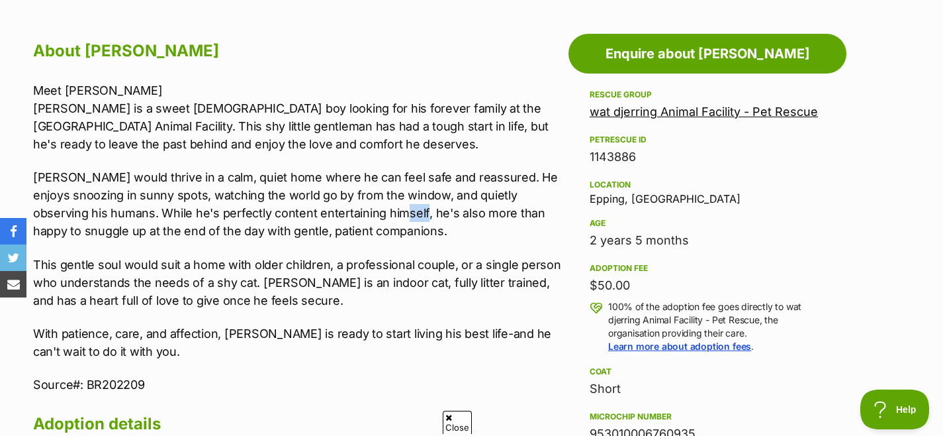
click at [372, 215] on p "Stilton would thrive in a calm, quiet home where he can feel safe and reassured…" at bounding box center [297, 204] width 529 height 72
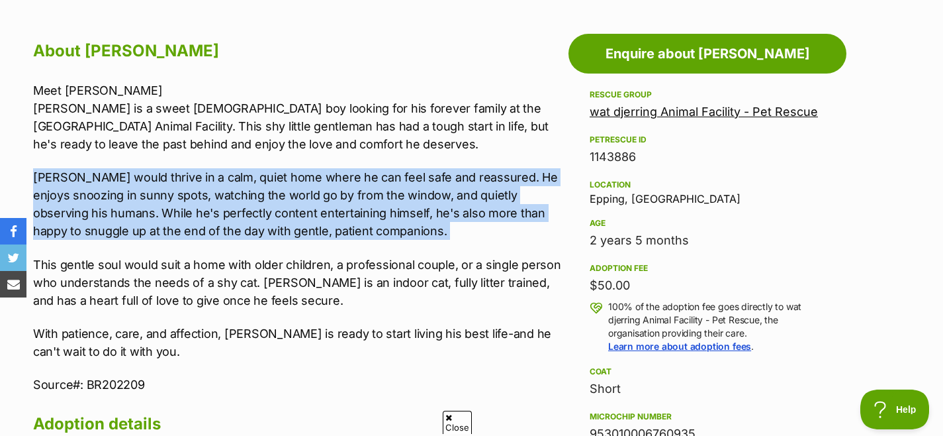
click at [372, 215] on p "Stilton would thrive in a calm, quiet home where he can feel safe and reassured…" at bounding box center [297, 204] width 529 height 72
click at [395, 217] on p "Stilton would thrive in a calm, quiet home where he can feel safe and reassured…" at bounding box center [297, 204] width 529 height 72
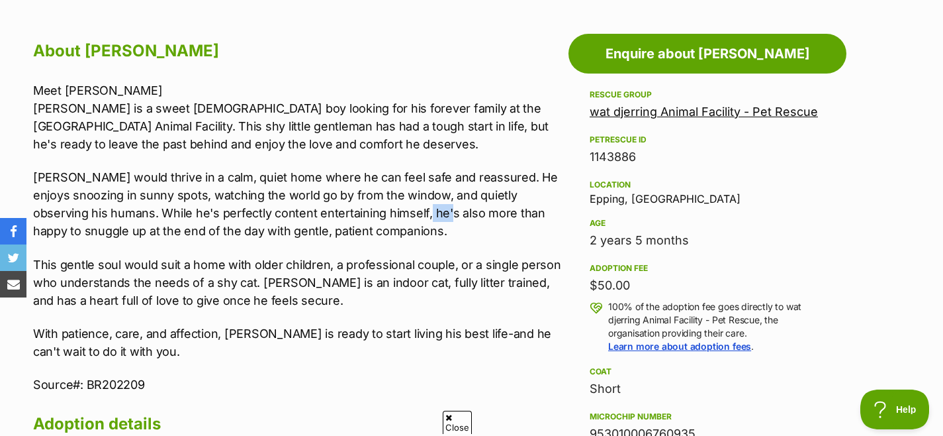
click at [395, 217] on p "Stilton would thrive in a calm, quiet home where he can feel safe and reassured…" at bounding box center [297, 204] width 529 height 72
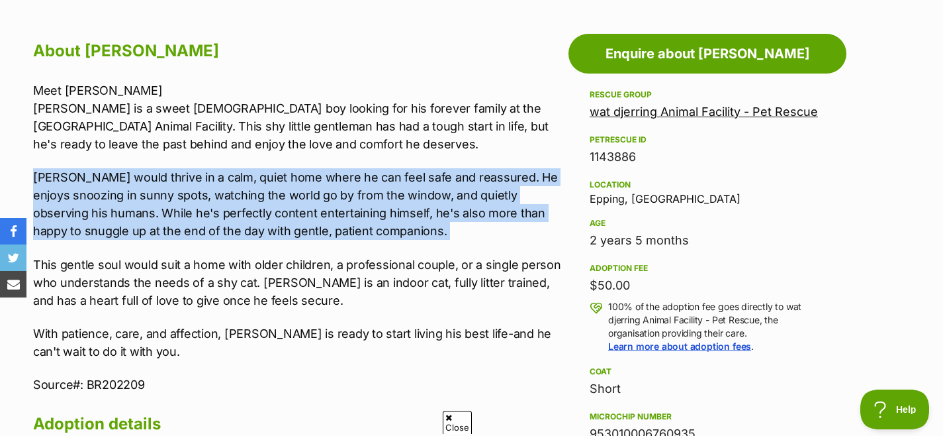
click at [395, 217] on p "Stilton would thrive in a calm, quiet home where he can feel safe and reassured…" at bounding box center [297, 204] width 529 height 72
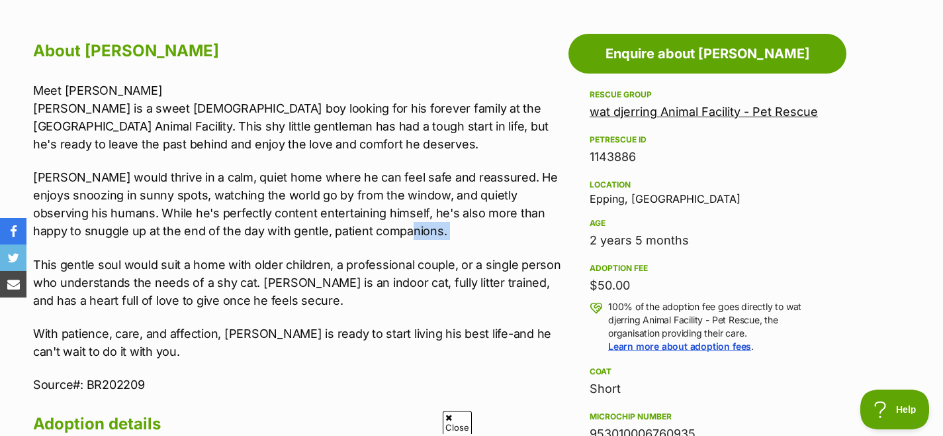
click at [356, 222] on p "Stilton would thrive in a calm, quiet home where he can feel safe and reassured…" at bounding box center [297, 204] width 529 height 72
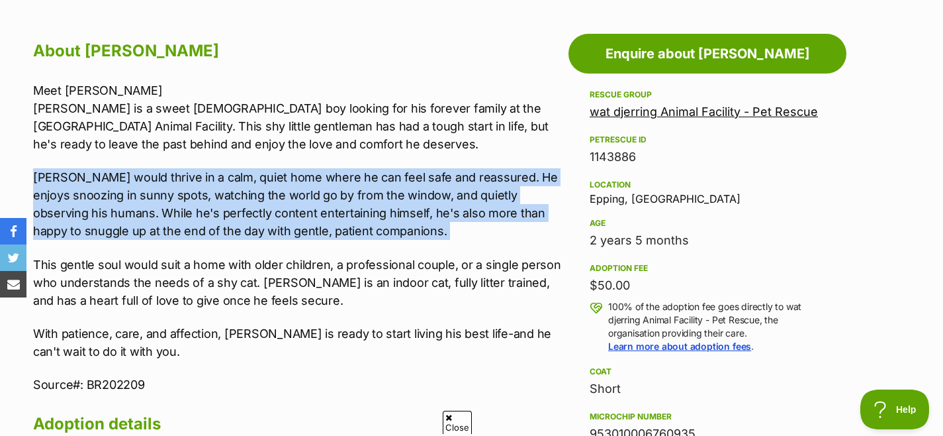
click at [356, 222] on p "Stilton would thrive in a calm, quiet home where he can feel safe and reassured…" at bounding box center [297, 204] width 529 height 72
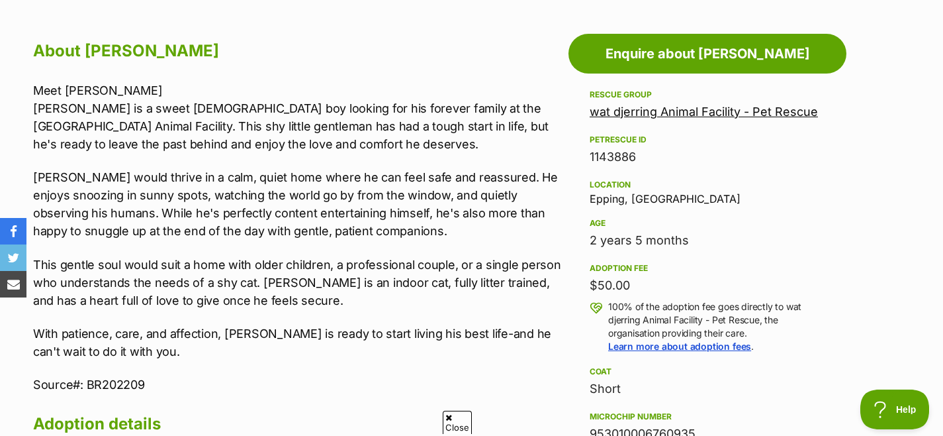
click at [326, 259] on p "This gentle soul would suit a home with older children, a professional couple, …" at bounding box center [297, 283] width 529 height 54
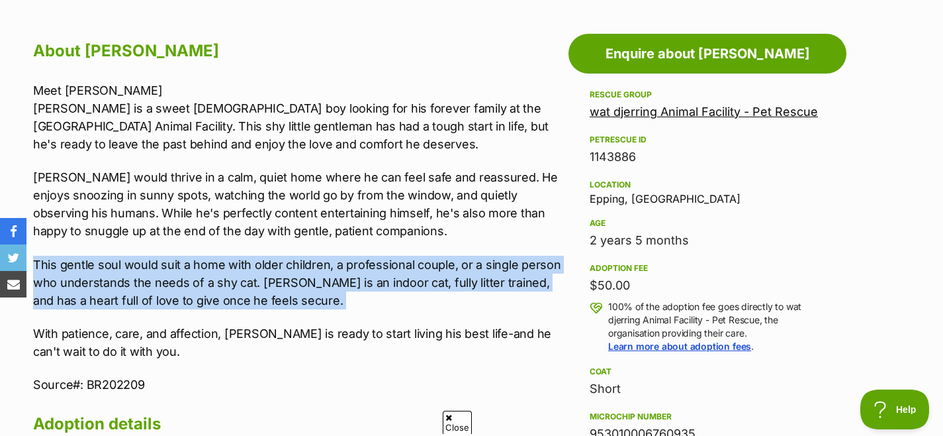
click at [326, 259] on p "This gentle soul would suit a home with older children, a professional couple, …" at bounding box center [297, 283] width 529 height 54
click at [347, 274] on p "This gentle soul would suit a home with older children, a professional couple, …" at bounding box center [297, 283] width 529 height 54
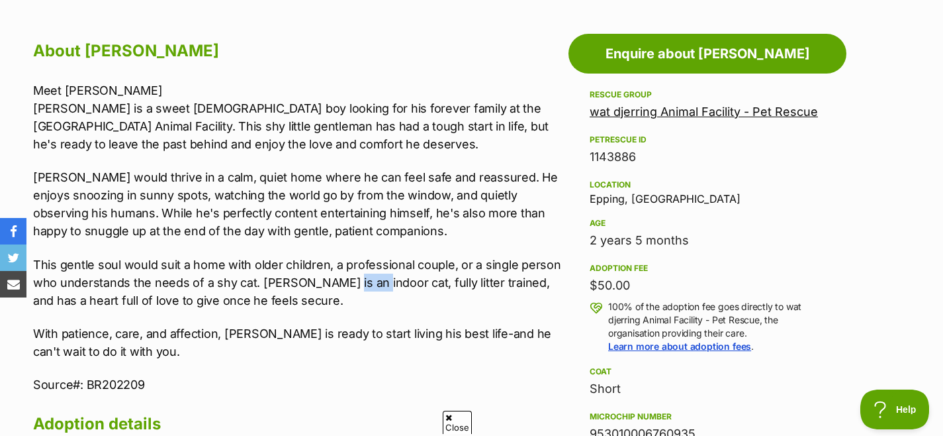
click at [347, 274] on p "This gentle soul would suit a home with older children, a professional couple, …" at bounding box center [297, 283] width 529 height 54
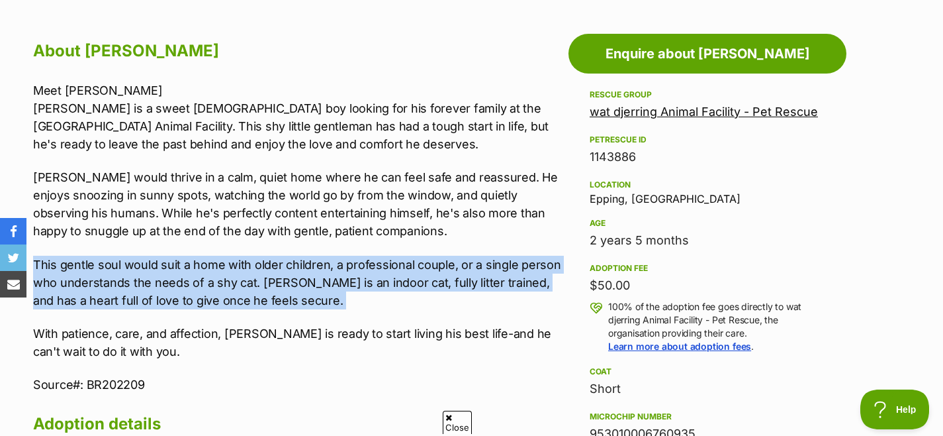
click at [347, 274] on p "This gentle soul would suit a home with older children, a professional couple, …" at bounding box center [297, 283] width 529 height 54
click at [293, 304] on p "This gentle soul would suit a home with older children, a professional couple, …" at bounding box center [297, 283] width 529 height 54
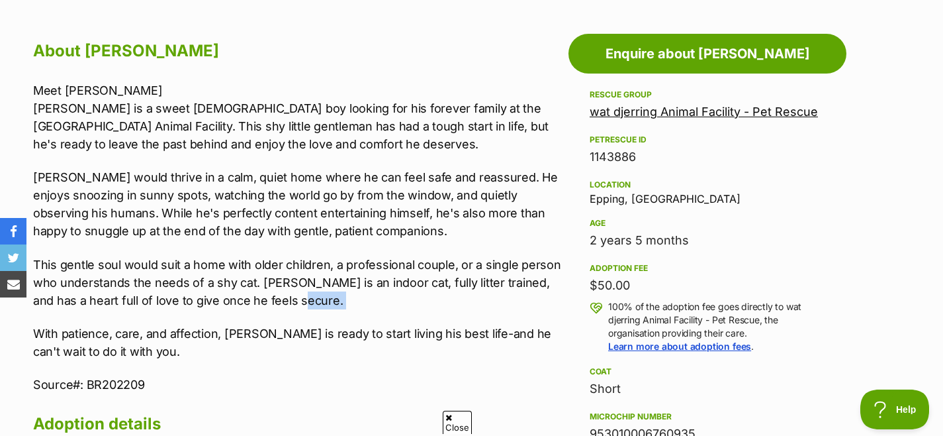
click at [293, 304] on p "This gentle soul would suit a home with older children, a professional couple, …" at bounding box center [297, 283] width 529 height 54
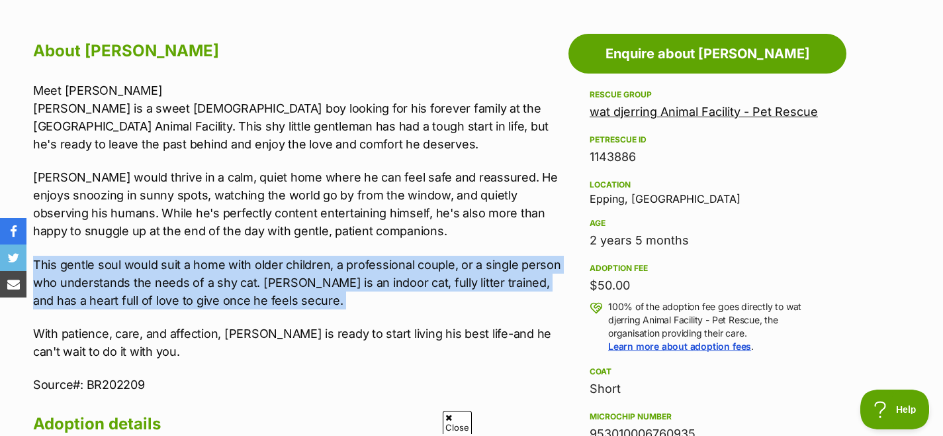
click at [293, 304] on p "This gentle soul would suit a home with older children, a professional couple, …" at bounding box center [297, 283] width 529 height 54
click at [322, 302] on p "This gentle soul would suit a home with older children, a professional couple, …" at bounding box center [297, 283] width 529 height 54
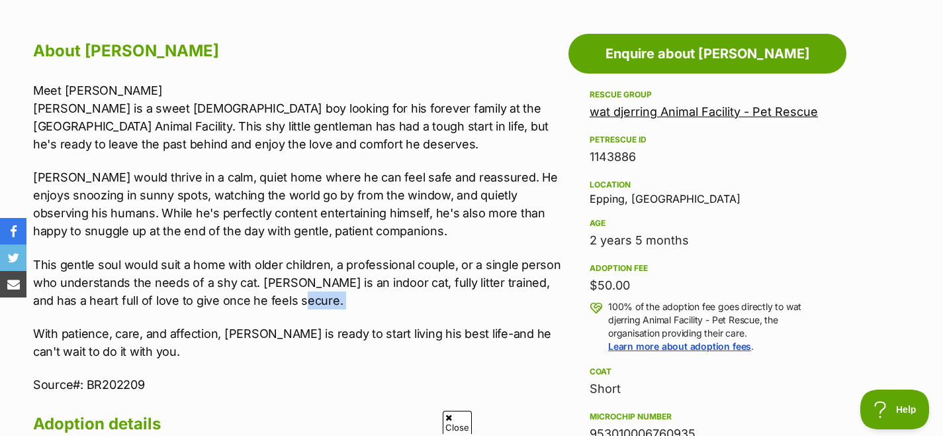
click at [322, 302] on p "This gentle soul would suit a home with older children, a professional couple, …" at bounding box center [297, 283] width 529 height 54
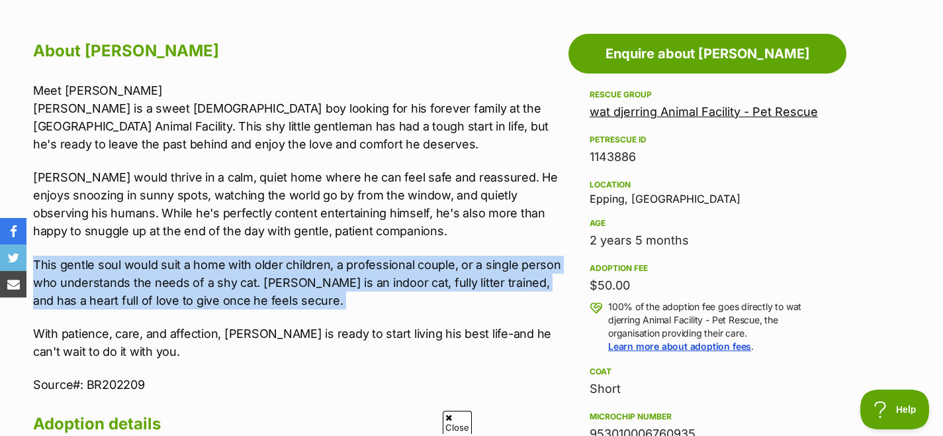
click at [322, 302] on p "This gentle soul would suit a home with older children, a professional couple, …" at bounding box center [297, 283] width 529 height 54
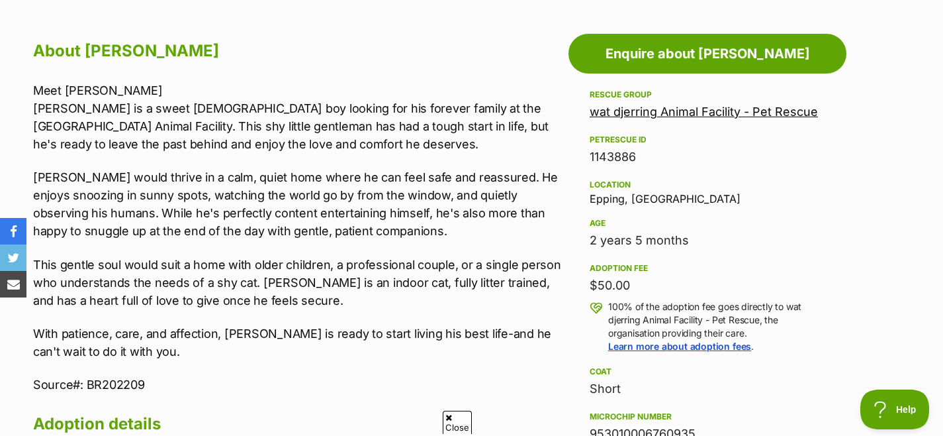
click at [322, 337] on p "With patience, care, and affection, Stilton is ready to start living his best l…" at bounding box center [297, 342] width 529 height 36
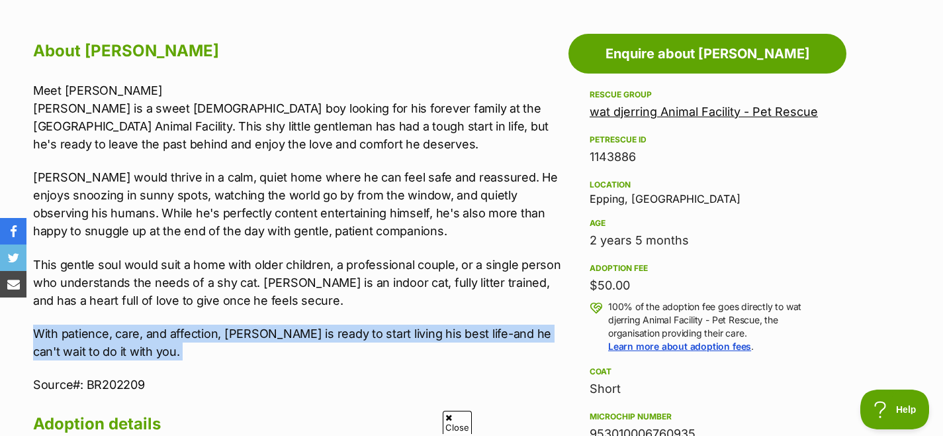
drag, startPoint x: 322, startPoint y: 337, endPoint x: 380, endPoint y: 332, distance: 57.8
click at [322, 337] on p "With patience, care, and affection, Stilton is ready to start living his best l…" at bounding box center [297, 342] width 529 height 36
click at [385, 332] on p "With patience, care, and affection, Stilton is ready to start living his best l…" at bounding box center [297, 342] width 529 height 36
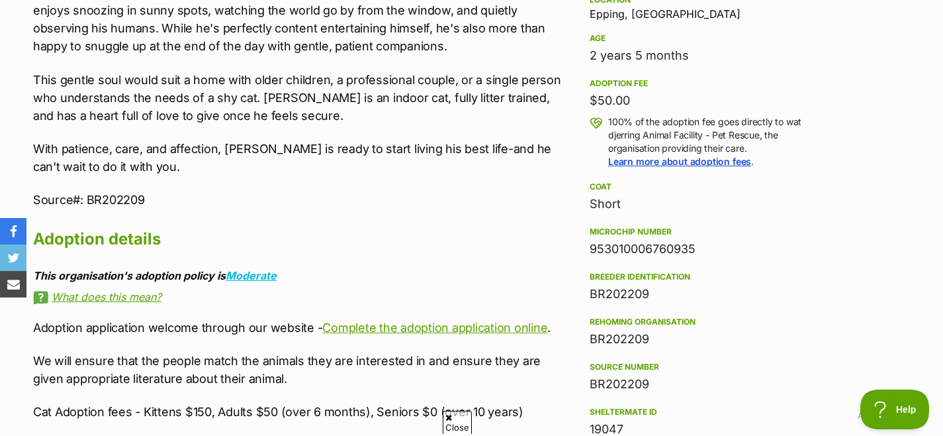
scroll to position [988, 0]
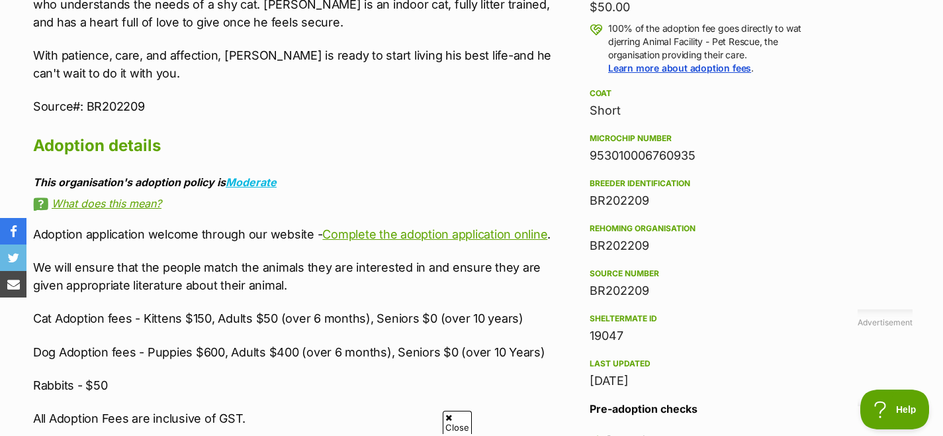
click at [318, 283] on p "We will ensure that the people match the animals they are interested in and ens…" at bounding box center [297, 276] width 529 height 36
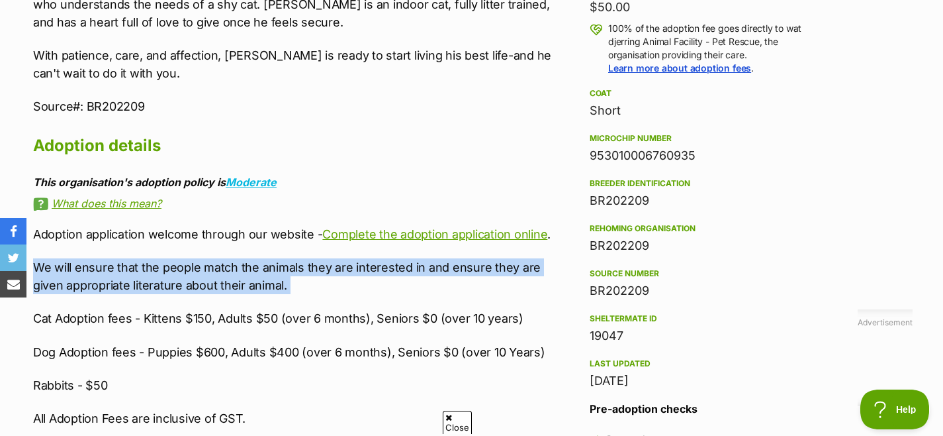
click at [318, 283] on p "We will ensure that the people match the animals they are interested in and ens…" at bounding box center [297, 276] width 529 height 36
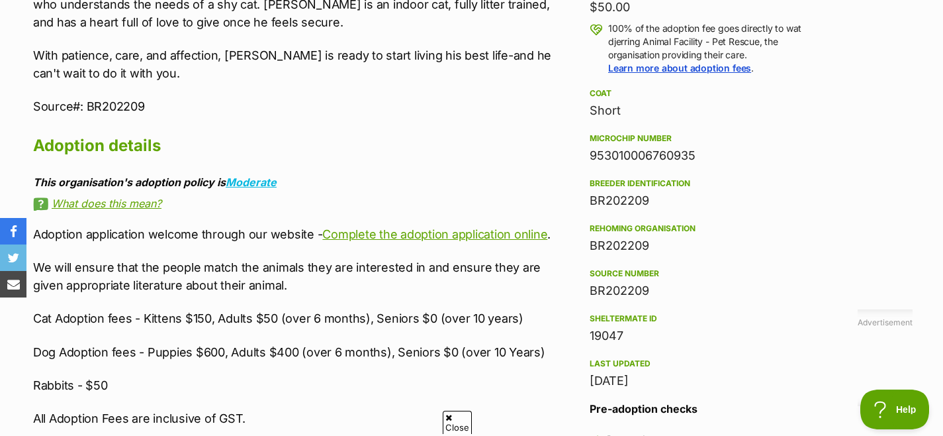
click at [316, 309] on p "Cat Adoption fees - Kittens $150, Adults $50 (over 6 months), Seniors $0 (over …" at bounding box center [297, 318] width 529 height 18
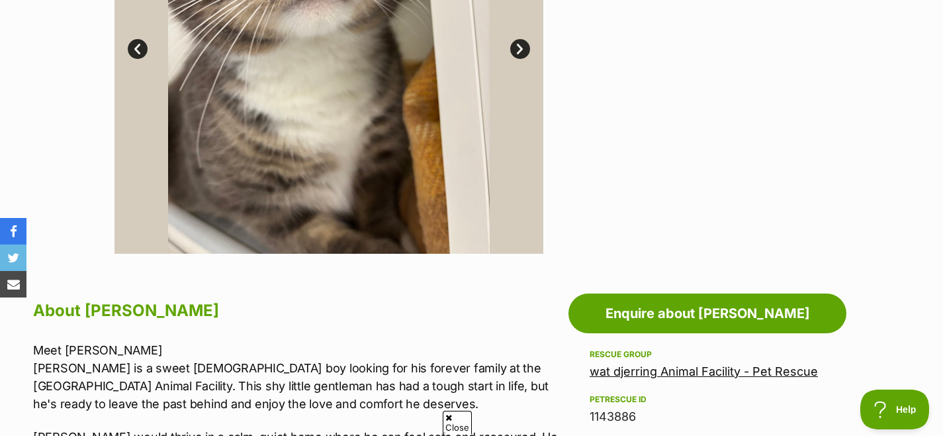
scroll to position [195, 0]
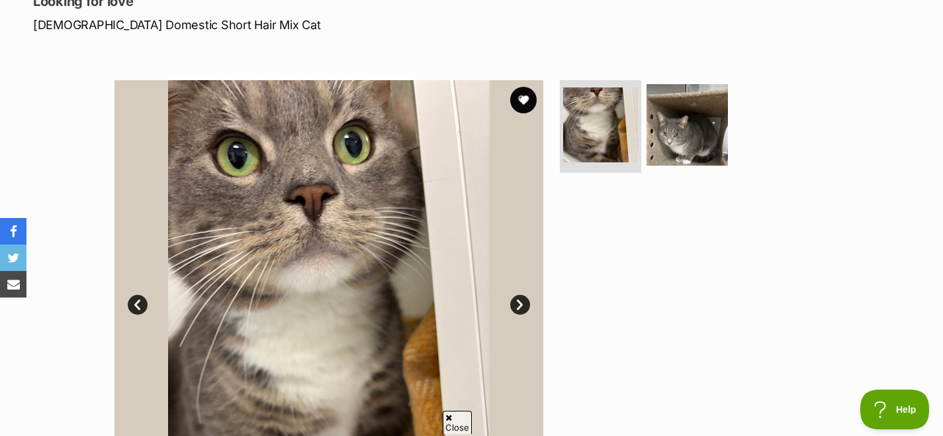
click at [518, 306] on link "Next" at bounding box center [520, 305] width 20 height 20
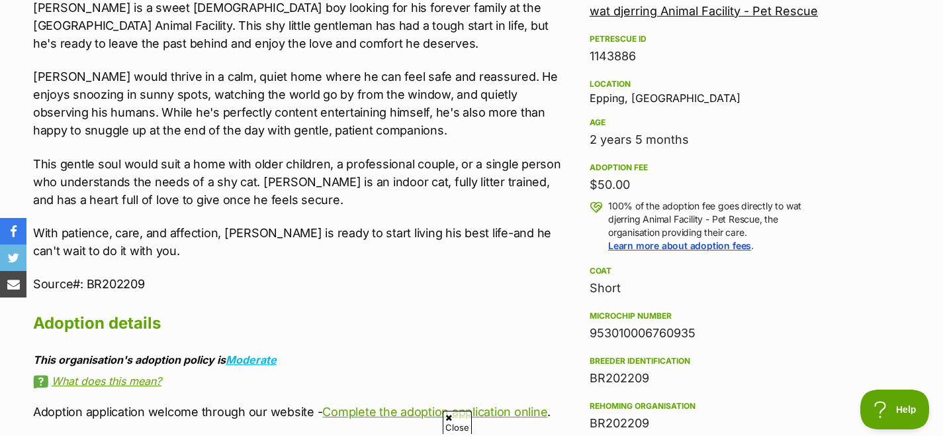
scroll to position [814, 0]
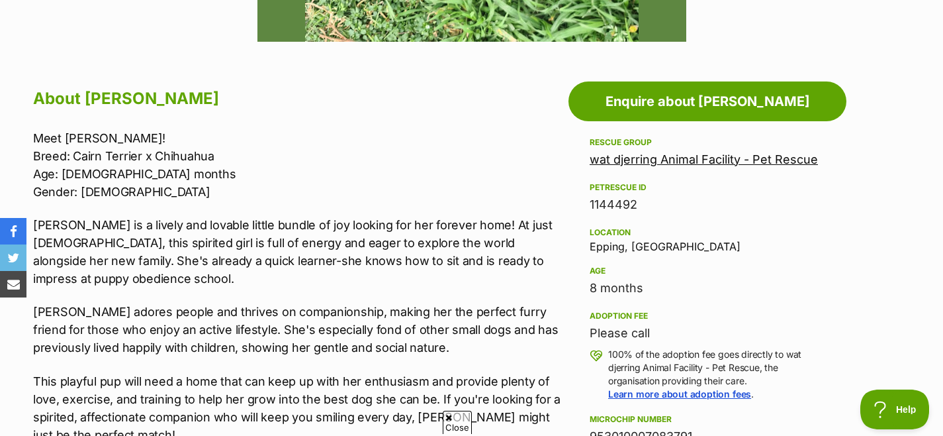
scroll to position [667, 0]
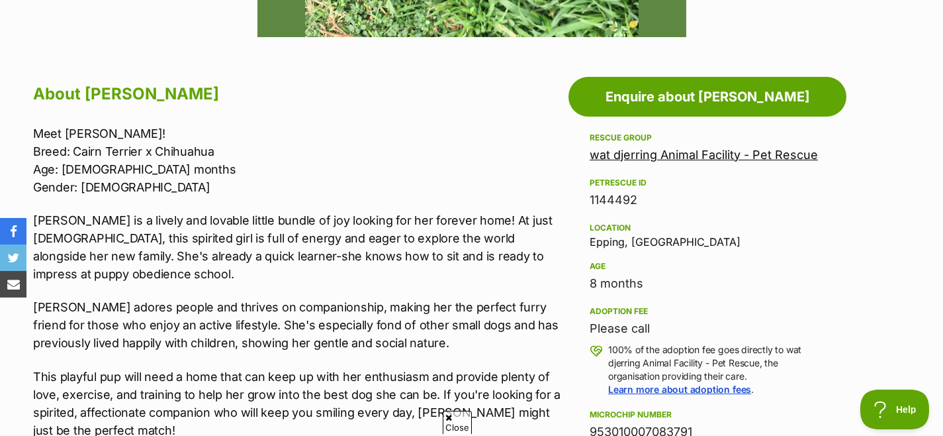
click at [224, 234] on p "[PERSON_NAME] is a lively and lovable little bundle of joy looking for her fore…" at bounding box center [297, 247] width 529 height 72
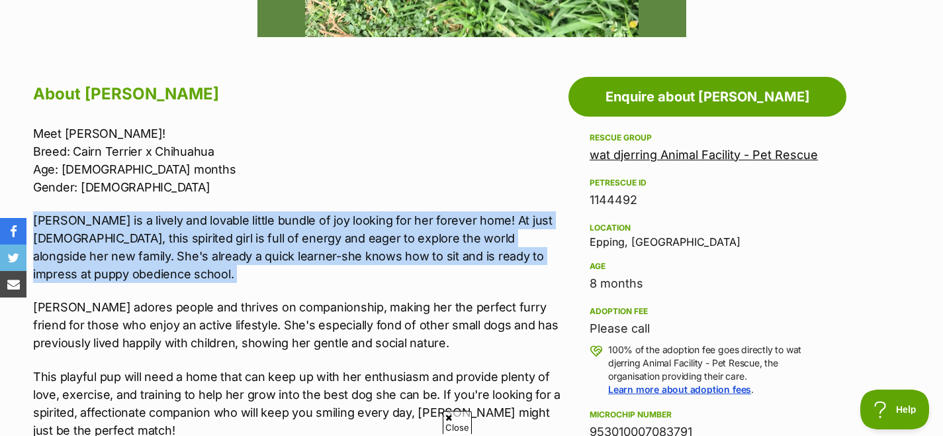
click at [224, 234] on p "[PERSON_NAME] is a lively and lovable little bundle of joy looking for her fore…" at bounding box center [297, 247] width 529 height 72
click at [296, 234] on p "[PERSON_NAME] is a lively and lovable little bundle of joy looking for her fore…" at bounding box center [297, 247] width 529 height 72
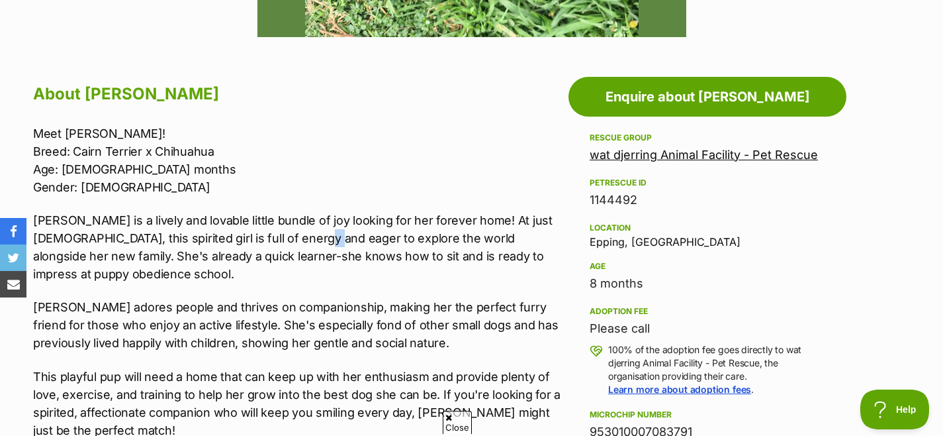
click at [296, 234] on p "[PERSON_NAME] is a lively and lovable little bundle of joy looking for her fore…" at bounding box center [297, 247] width 529 height 72
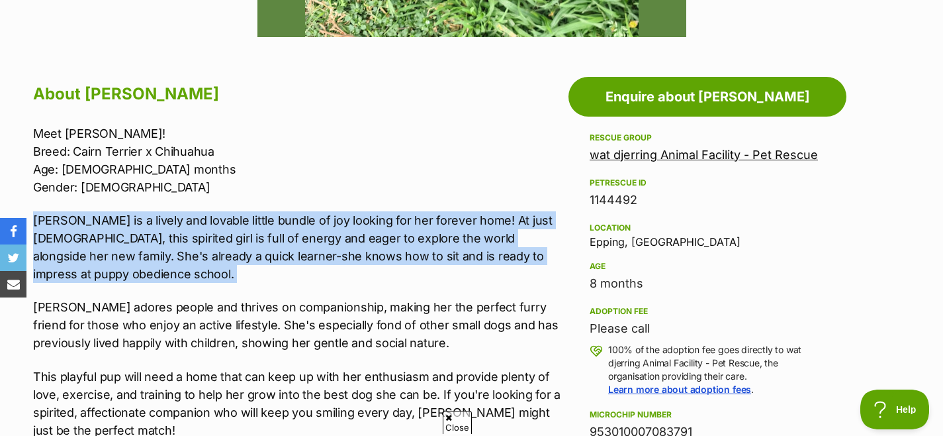
click at [296, 234] on p "[PERSON_NAME] is a lively and lovable little bundle of joy looking for her fore…" at bounding box center [297, 247] width 529 height 72
click at [298, 262] on p "[PERSON_NAME] is a lively and lovable little bundle of joy looking for her fore…" at bounding box center [297, 247] width 529 height 72
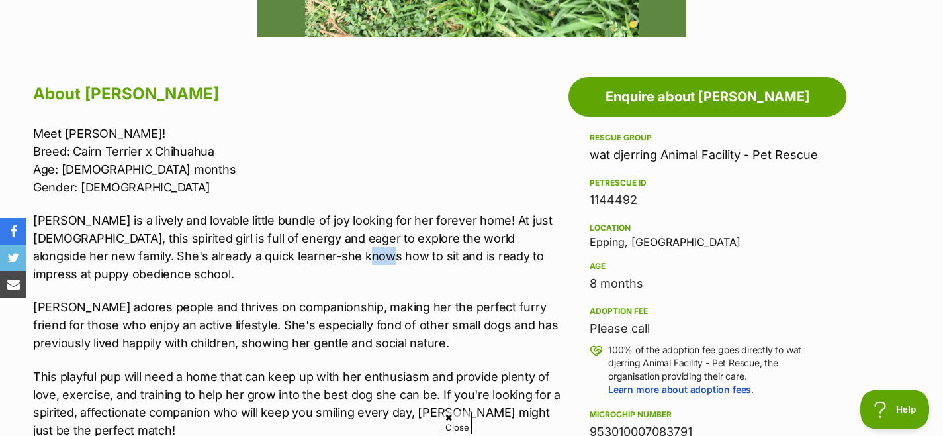
click at [297, 262] on p "[PERSON_NAME] is a lively and lovable little bundle of joy looking for her fore…" at bounding box center [297, 247] width 529 height 72
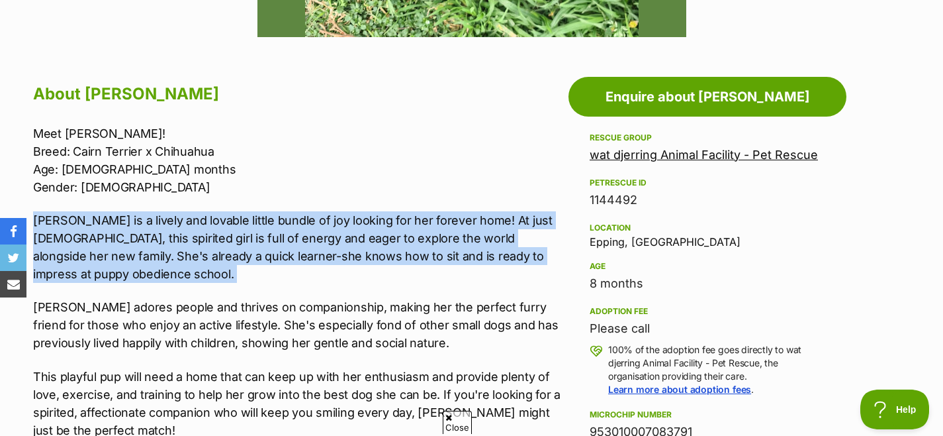
click at [297, 262] on p "[PERSON_NAME] is a lively and lovable little bundle of joy looking for her fore…" at bounding box center [297, 247] width 529 height 72
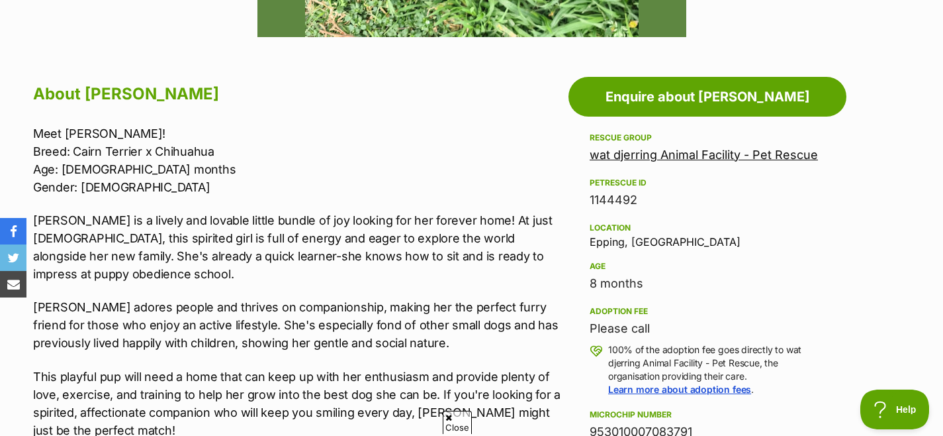
click at [281, 324] on p "[PERSON_NAME] adores people and thrives on companionship, making her the perfec…" at bounding box center [297, 325] width 529 height 54
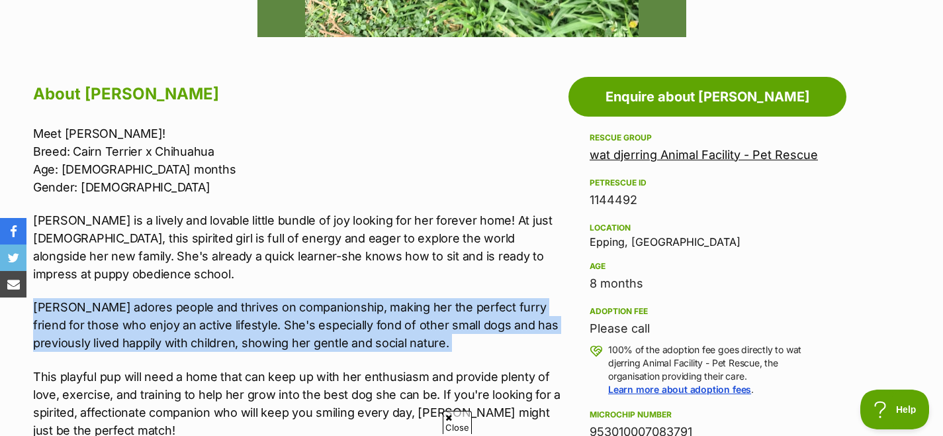
click at [281, 324] on p "[PERSON_NAME] adores people and thrives on companionship, making her the perfec…" at bounding box center [297, 325] width 529 height 54
click at [312, 325] on p "[PERSON_NAME] adores people and thrives on companionship, making her the perfec…" at bounding box center [297, 325] width 529 height 54
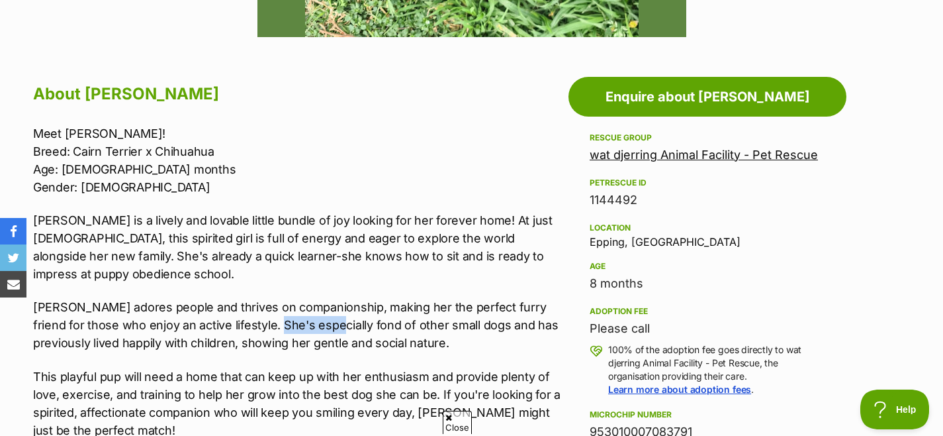
click at [312, 325] on p "[PERSON_NAME] adores people and thrives on companionship, making her the perfec…" at bounding box center [297, 325] width 529 height 54
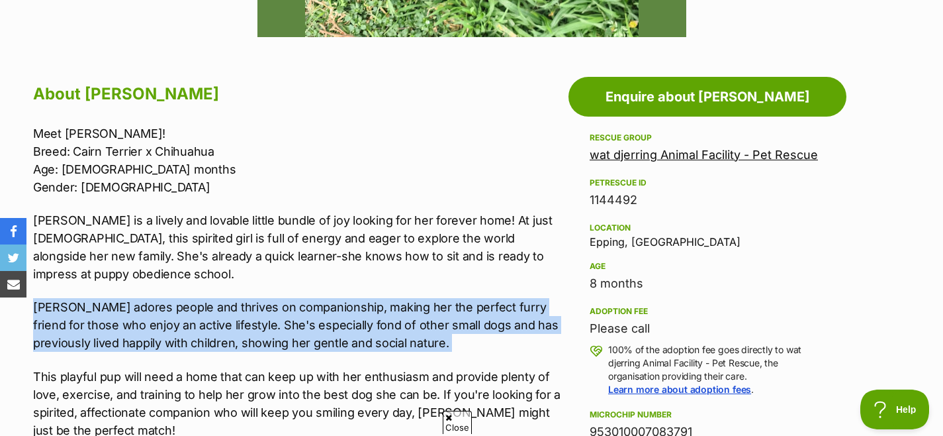
click at [312, 325] on p "[PERSON_NAME] adores people and thrives on companionship, making her the perfec…" at bounding box center [297, 325] width 529 height 54
click at [269, 338] on p "[PERSON_NAME] adores people and thrives on companionship, making her the perfec…" at bounding box center [297, 325] width 529 height 54
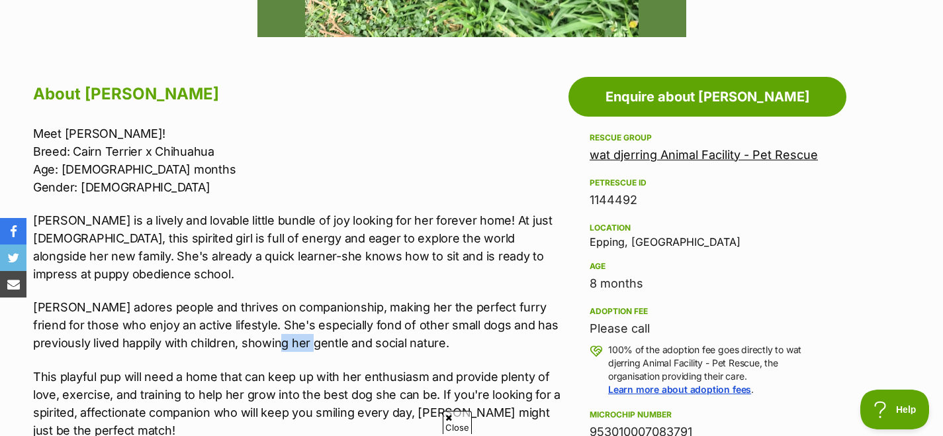
click at [269, 338] on p "[PERSON_NAME] adores people and thrives on companionship, making her the perfec…" at bounding box center [297, 325] width 529 height 54
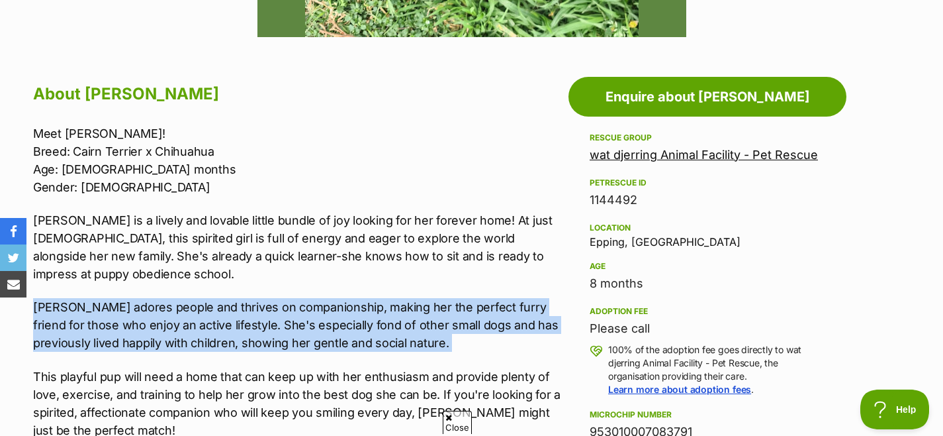
click at [269, 338] on p "[PERSON_NAME] adores people and thrives on companionship, making her the perfec…" at bounding box center [297, 325] width 529 height 54
click at [311, 336] on p "[PERSON_NAME] adores people and thrives on companionship, making her the perfec…" at bounding box center [297, 325] width 529 height 54
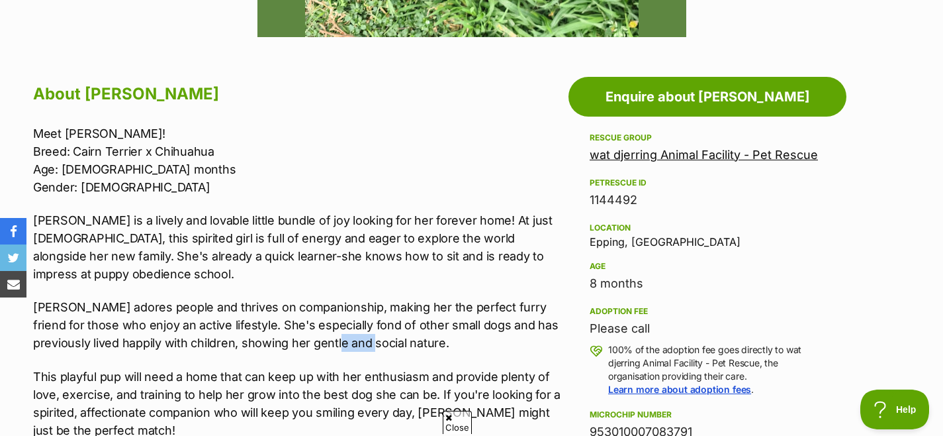
click at [311, 336] on p "[PERSON_NAME] adores people and thrives on companionship, making her the perfec…" at bounding box center [297, 325] width 529 height 54
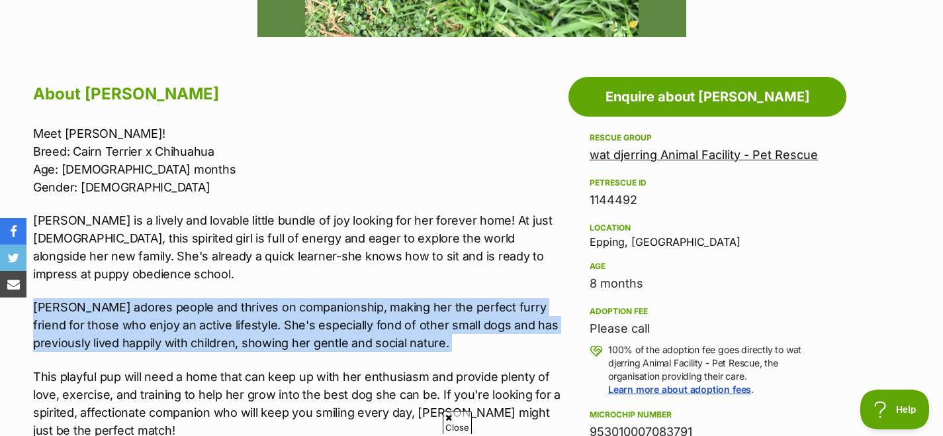
click at [311, 336] on p "[PERSON_NAME] adores people and thrives on companionship, making her the perfec…" at bounding box center [297, 325] width 529 height 54
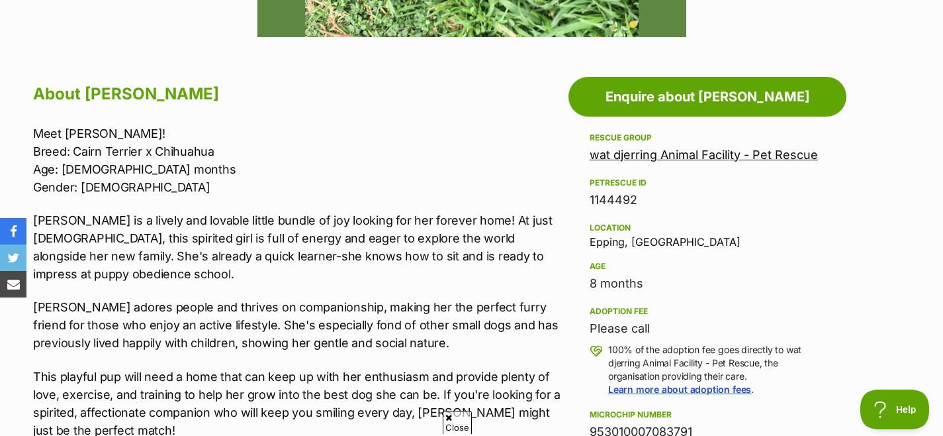
click at [267, 336] on p "[PERSON_NAME] adores people and thrives on companionship, making her the perfec…" at bounding box center [297, 325] width 529 height 54
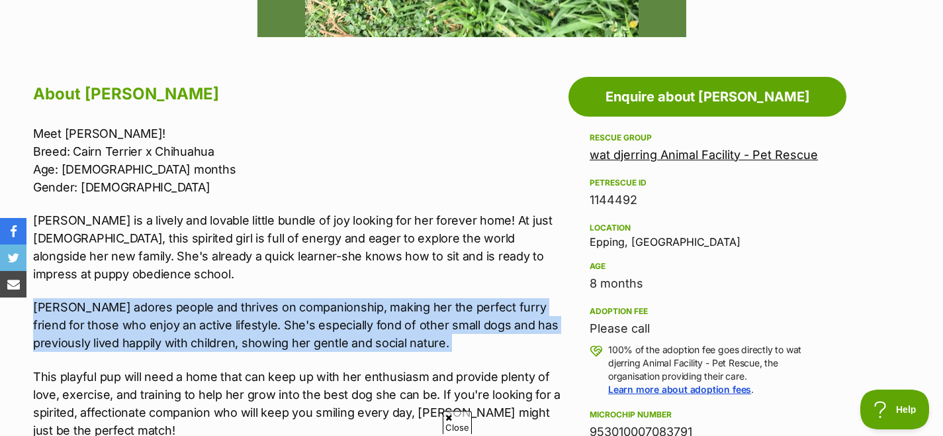
click at [297, 329] on p "[PERSON_NAME] adores people and thrives on companionship, making her the perfec…" at bounding box center [297, 325] width 529 height 54
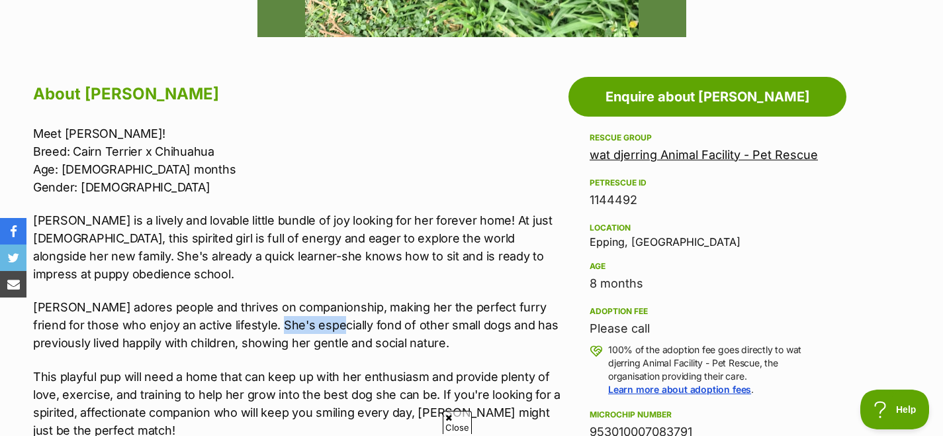
click at [297, 329] on p "[PERSON_NAME] adores people and thrives on companionship, making her the perfec…" at bounding box center [297, 325] width 529 height 54
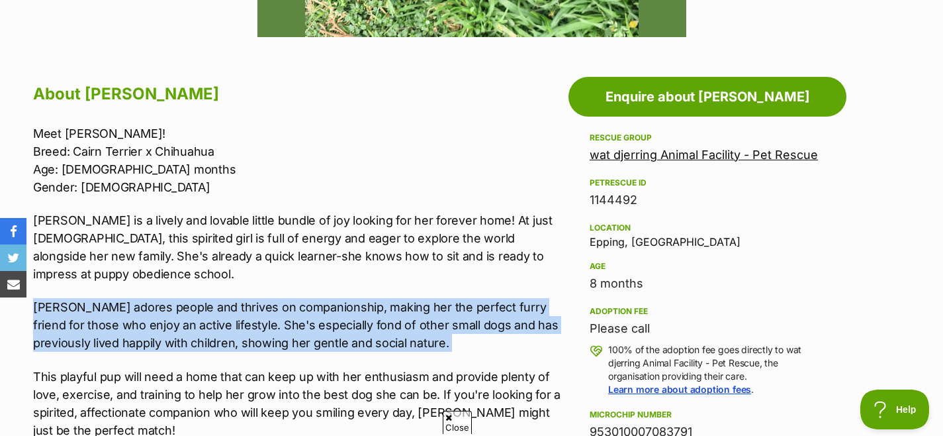
click at [297, 329] on p "[PERSON_NAME] adores people and thrives on companionship, making her the perfec…" at bounding box center [297, 325] width 529 height 54
click at [326, 326] on p "[PERSON_NAME] adores people and thrives on companionship, making her the perfec…" at bounding box center [297, 325] width 529 height 54
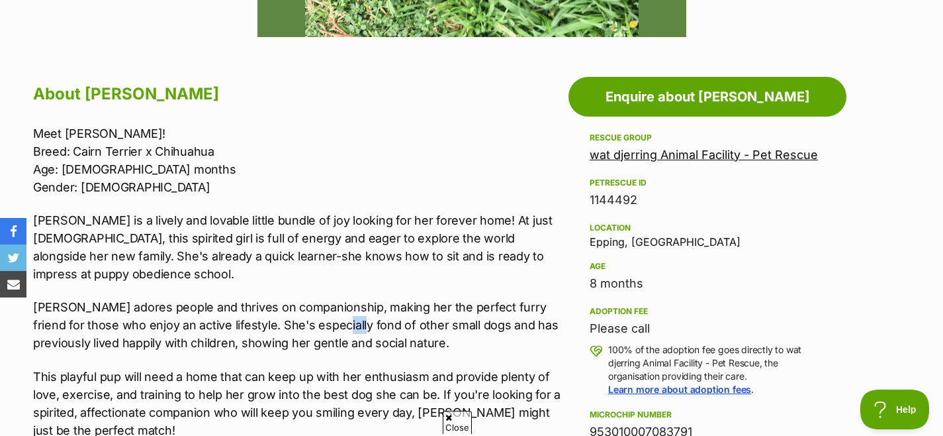
click at [326, 326] on p "[PERSON_NAME] adores people and thrives on companionship, making her the perfec…" at bounding box center [297, 325] width 529 height 54
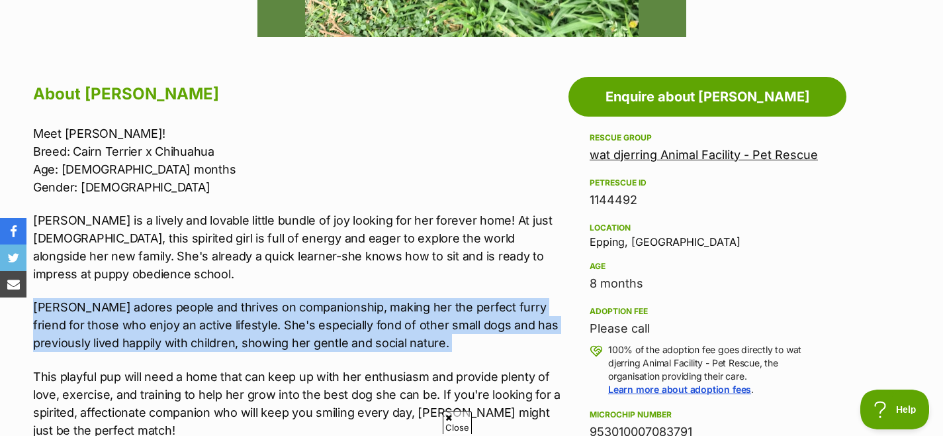
click at [326, 326] on p "[PERSON_NAME] adores people and thrives on companionship, making her the perfec…" at bounding box center [297, 325] width 529 height 54
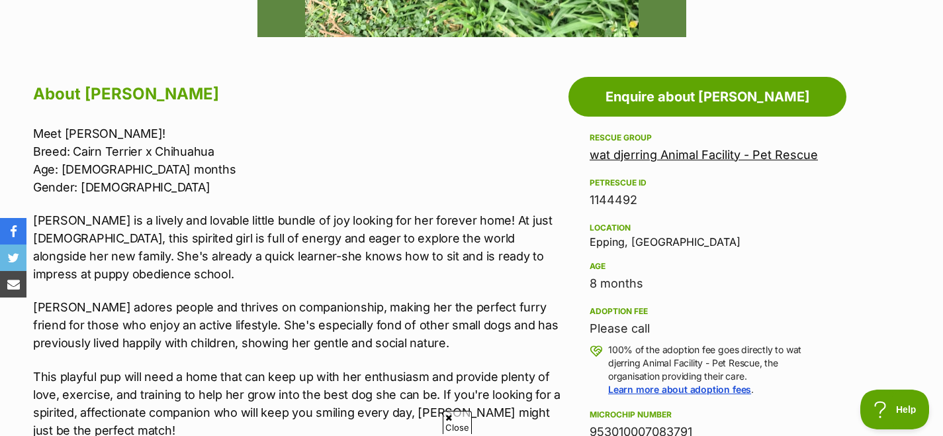
click at [350, 325] on p "[PERSON_NAME] adores people and thrives on companionship, making her the perfec…" at bounding box center [297, 325] width 529 height 54
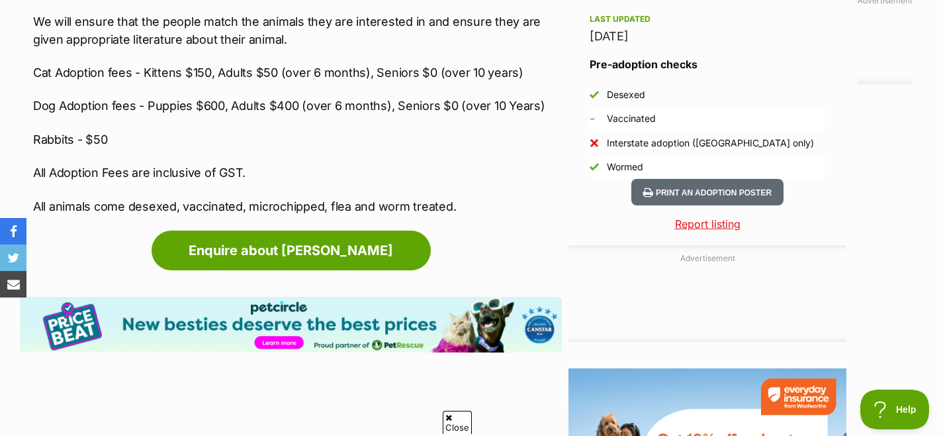
scroll to position [1049, 0]
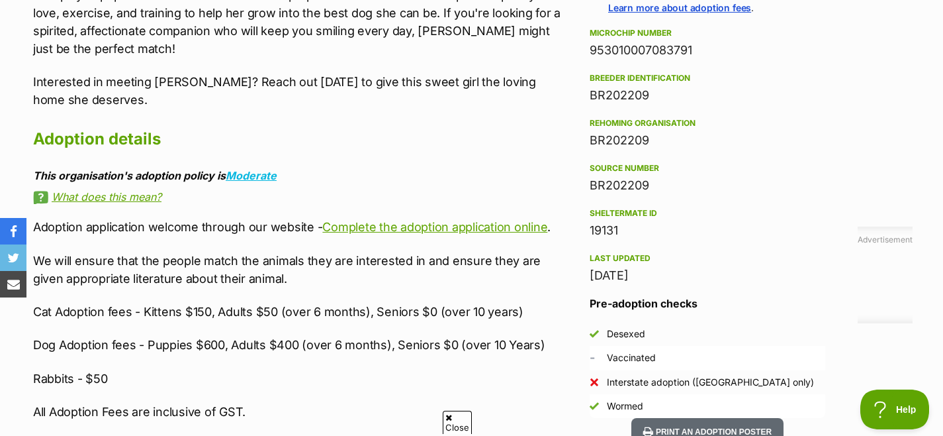
click at [232, 352] on p "Dog Adoption fees - Puppies $600, Adults $400 (over 6 months), Seniors $0 (over…" at bounding box center [297, 345] width 529 height 18
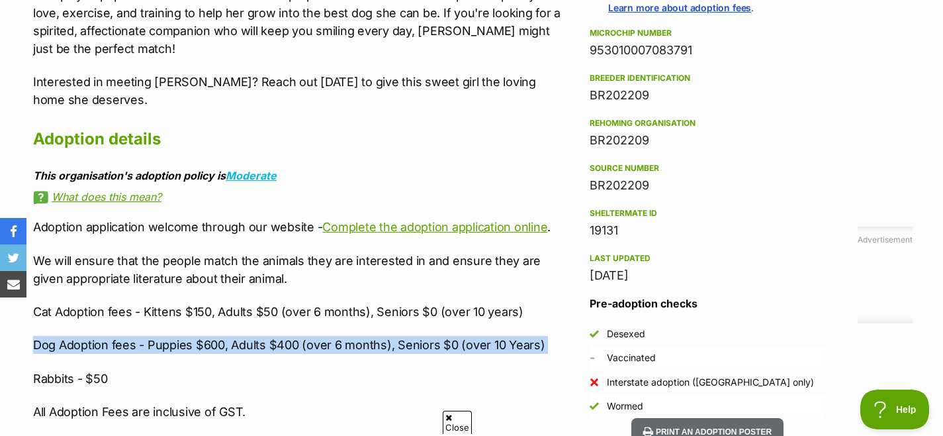
click at [232, 352] on p "Dog Adoption fees - Puppies $600, Adults $400 (over 6 months), Seniors $0 (over…" at bounding box center [297, 345] width 529 height 18
click at [258, 346] on p "Dog Adoption fees - Puppies $600, Adults $400 (over 6 months), Seniors $0 (over…" at bounding box center [297, 345] width 529 height 18
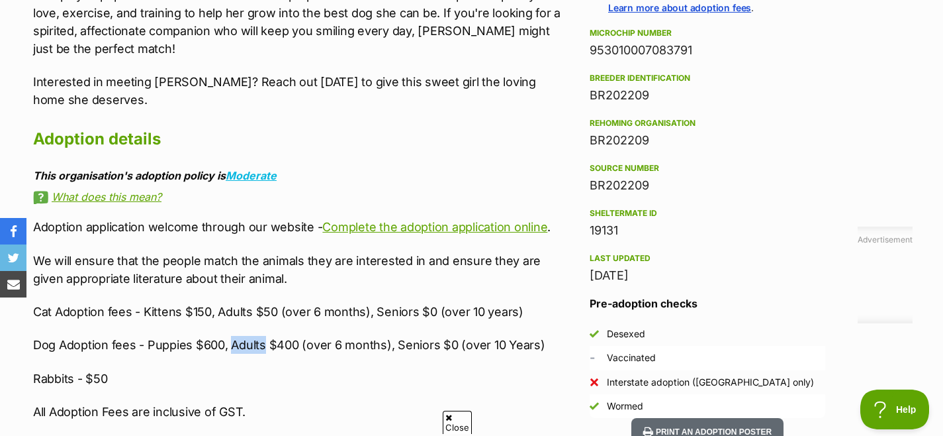
click at [258, 346] on p "Dog Adoption fees - Puppies $600, Adults $400 (over 6 months), Seniors $0 (over…" at bounding box center [297, 345] width 529 height 18
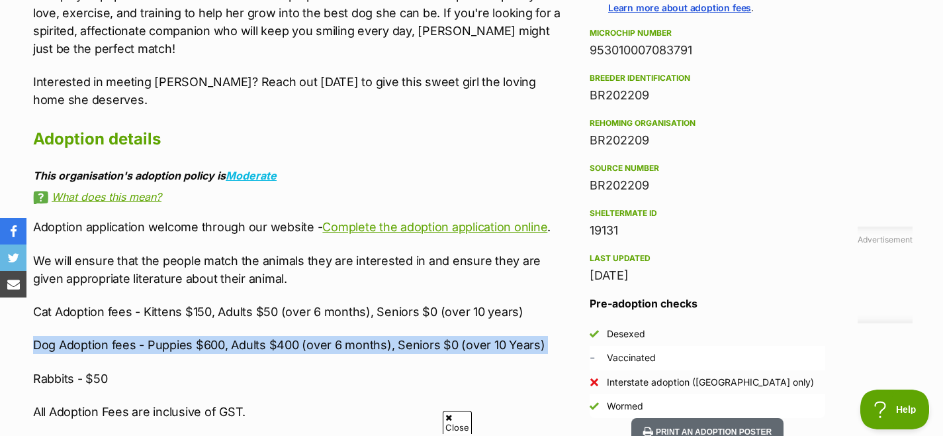
click at [258, 346] on p "Dog Adoption fees - Puppies $600, Adults $400 (over 6 months), Seniors $0 (over…" at bounding box center [297, 345] width 529 height 18
click at [233, 352] on p "Dog Adoption fees - Puppies $600, Adults $400 (over 6 months), Seniors $0 (over…" at bounding box center [297, 345] width 529 height 18
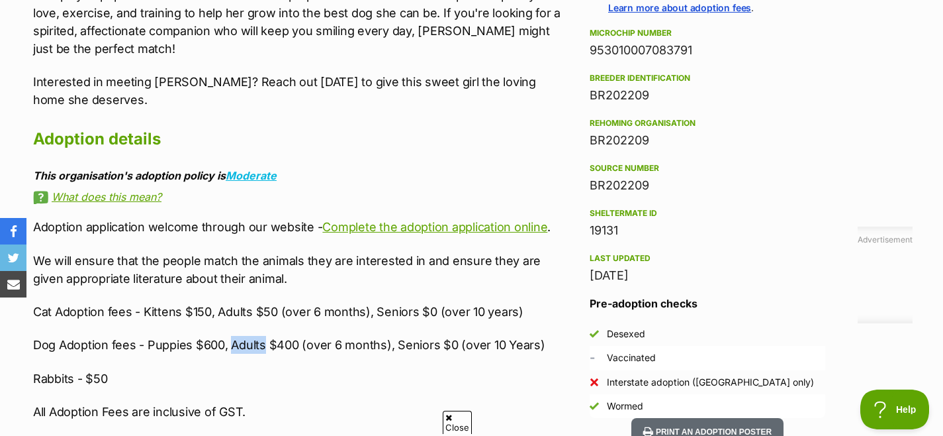
click at [233, 352] on p "Dog Adoption fees - Puppies $600, Adults $400 (over 6 months), Seniors $0 (over…" at bounding box center [297, 345] width 529 height 18
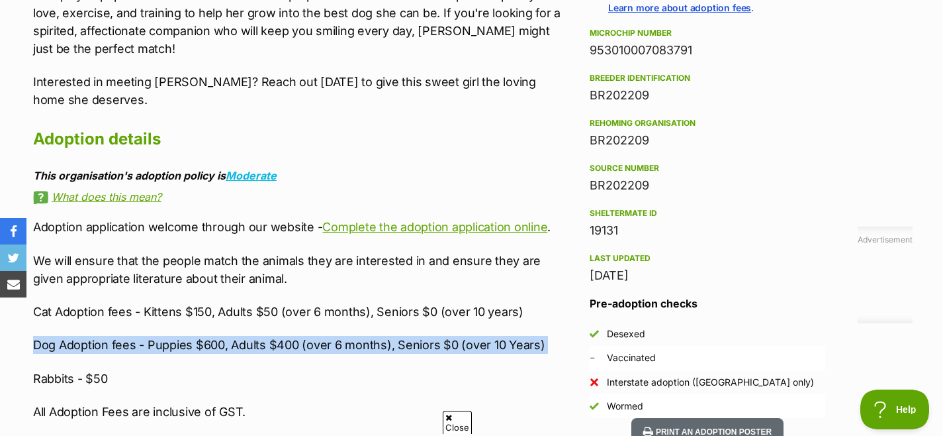
click at [233, 352] on p "Dog Adoption fees - Puppies $600, Adults $400 (over 6 months), Seniors $0 (over…" at bounding box center [297, 345] width 529 height 18
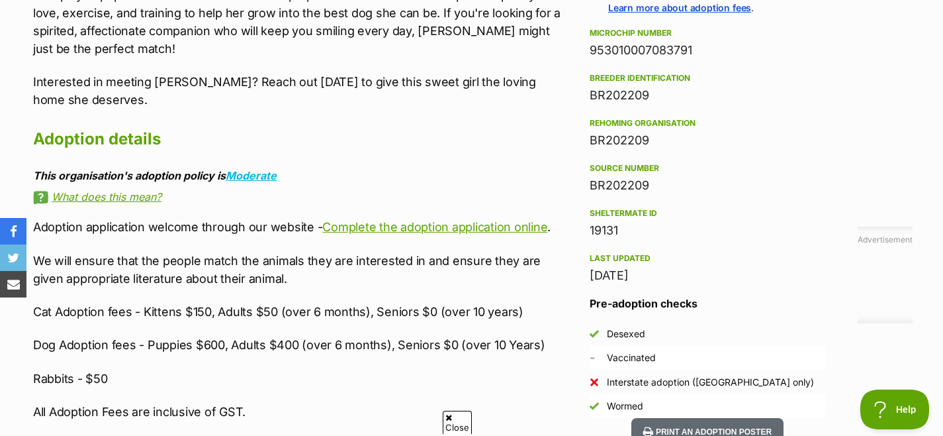
click at [233, 278] on p "We will ensure that the people match the animals they are interested in and ens…" at bounding box center [297, 270] width 529 height 36
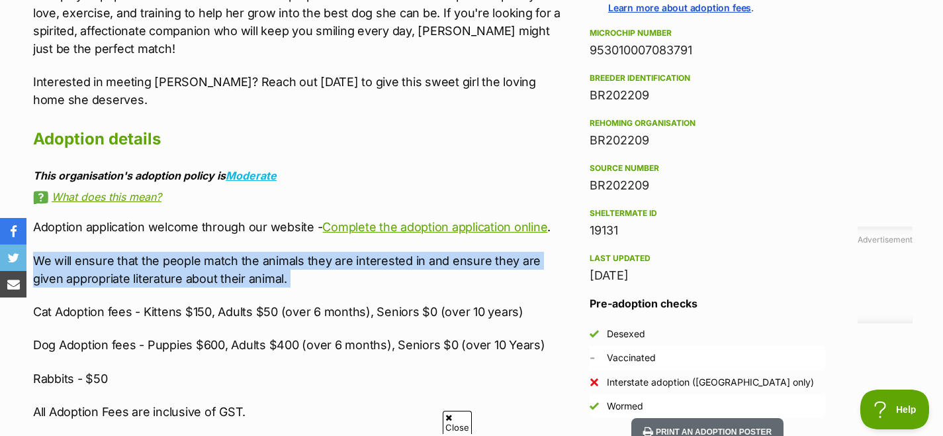
click at [233, 278] on p "We will ensure that the people match the animals they are interested in and ens…" at bounding box center [297, 270] width 529 height 36
click at [250, 277] on p "We will ensure that the people match the animals they are interested in and ens…" at bounding box center [297, 270] width 529 height 36
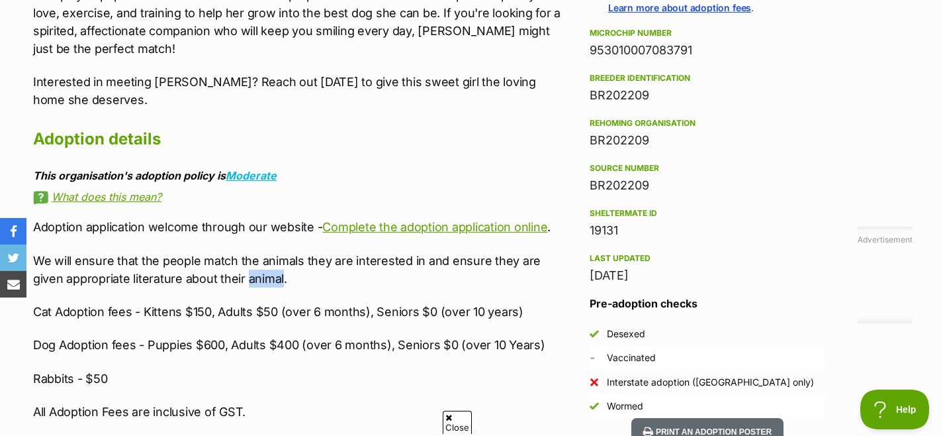
click at [250, 277] on p "We will ensure that the people match the animals they are interested in and ens…" at bounding box center [297, 270] width 529 height 36
click at [281, 274] on p "We will ensure that the people match the animals they are interested in and ens…" at bounding box center [297, 270] width 529 height 36
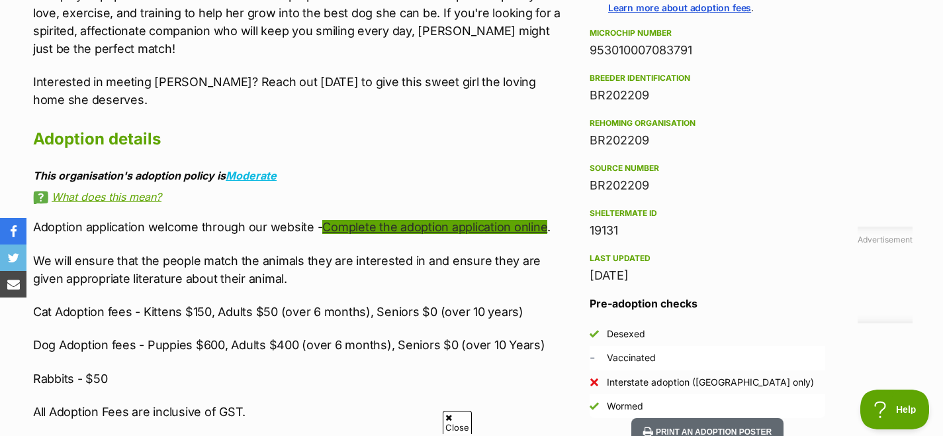
click at [450, 227] on link "Complete the adoption application online" at bounding box center [434, 227] width 225 height 14
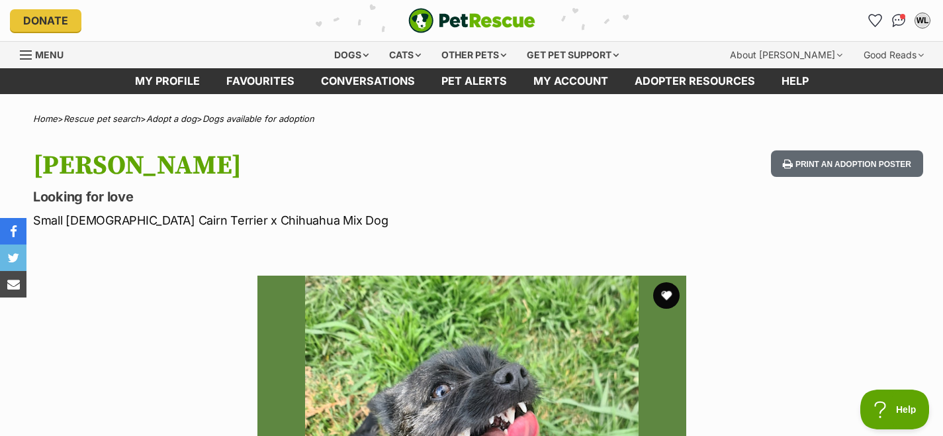
scroll to position [3, 0]
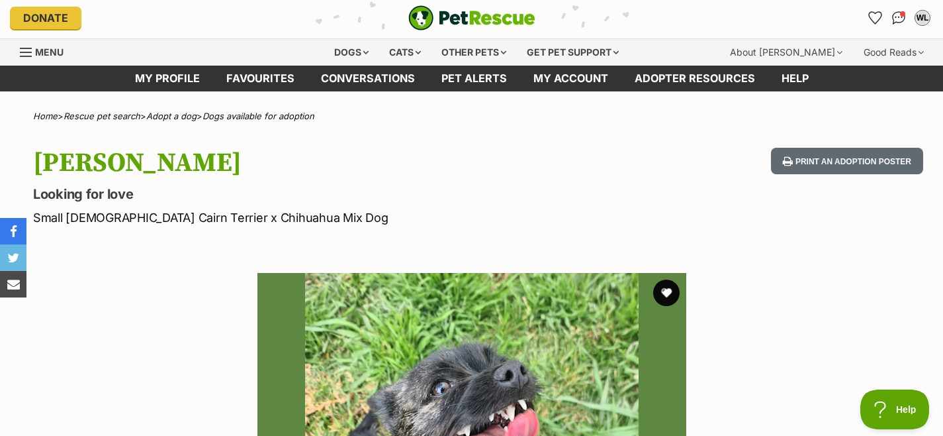
click at [159, 222] on p "Small [DEMOGRAPHIC_DATA] Cairn Terrier x Chihuahua Mix Dog" at bounding box center [304, 218] width 542 height 18
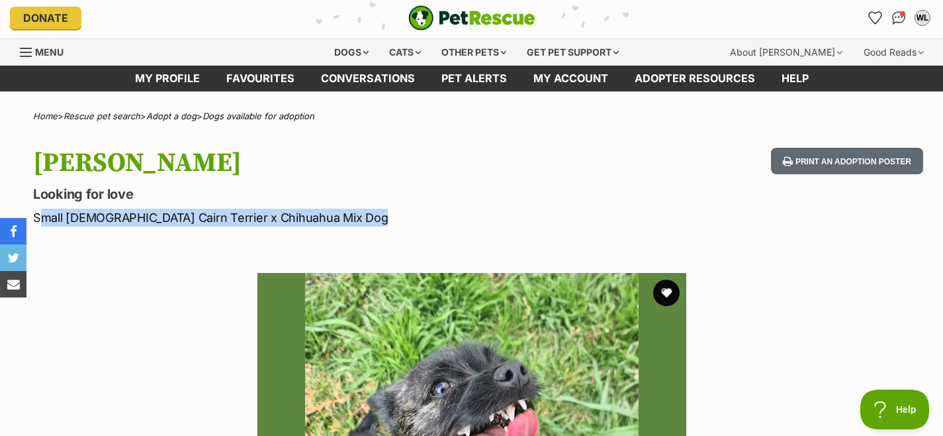
click at [159, 222] on p "Small [DEMOGRAPHIC_DATA] Cairn Terrier x Chihuahua Mix Dog" at bounding box center [304, 218] width 542 height 18
copy div "Small [DEMOGRAPHIC_DATA] Cairn Terrier x Chihuahua Mix Dog"
